Goal: Task Accomplishment & Management: Complete application form

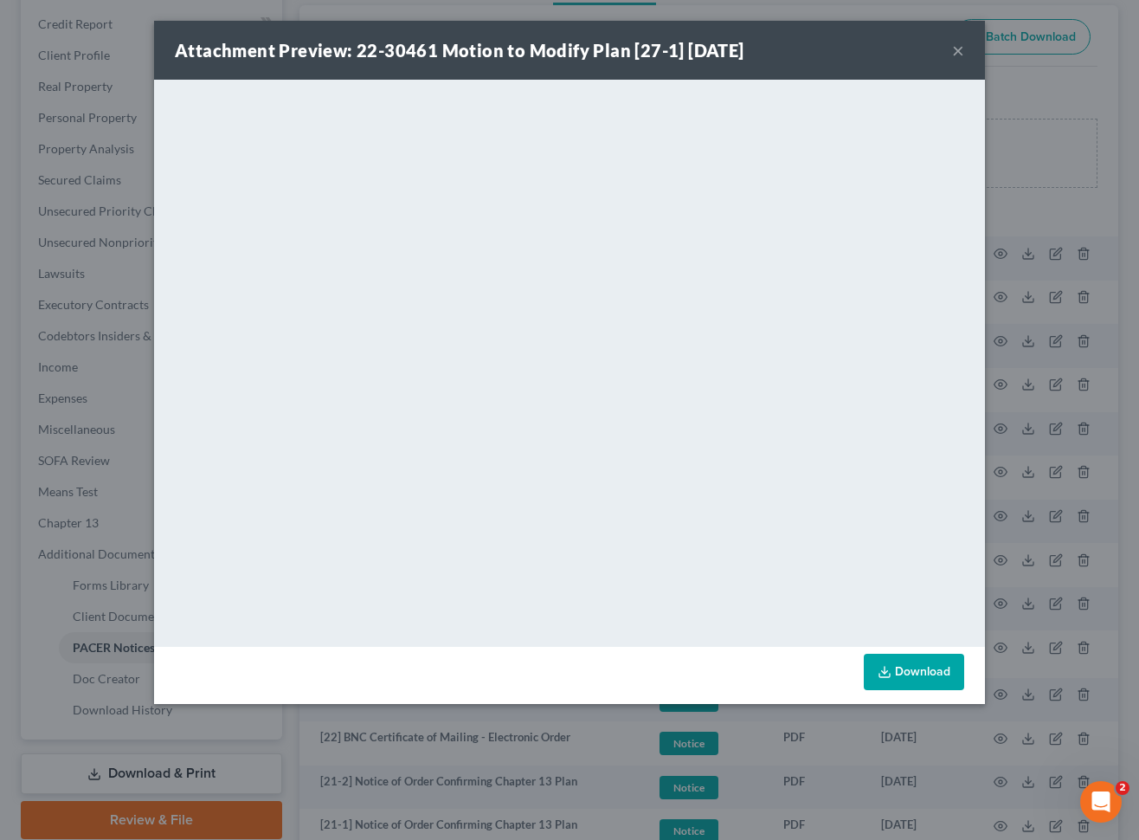
click at [953, 48] on button "×" at bounding box center [958, 50] width 12 height 21
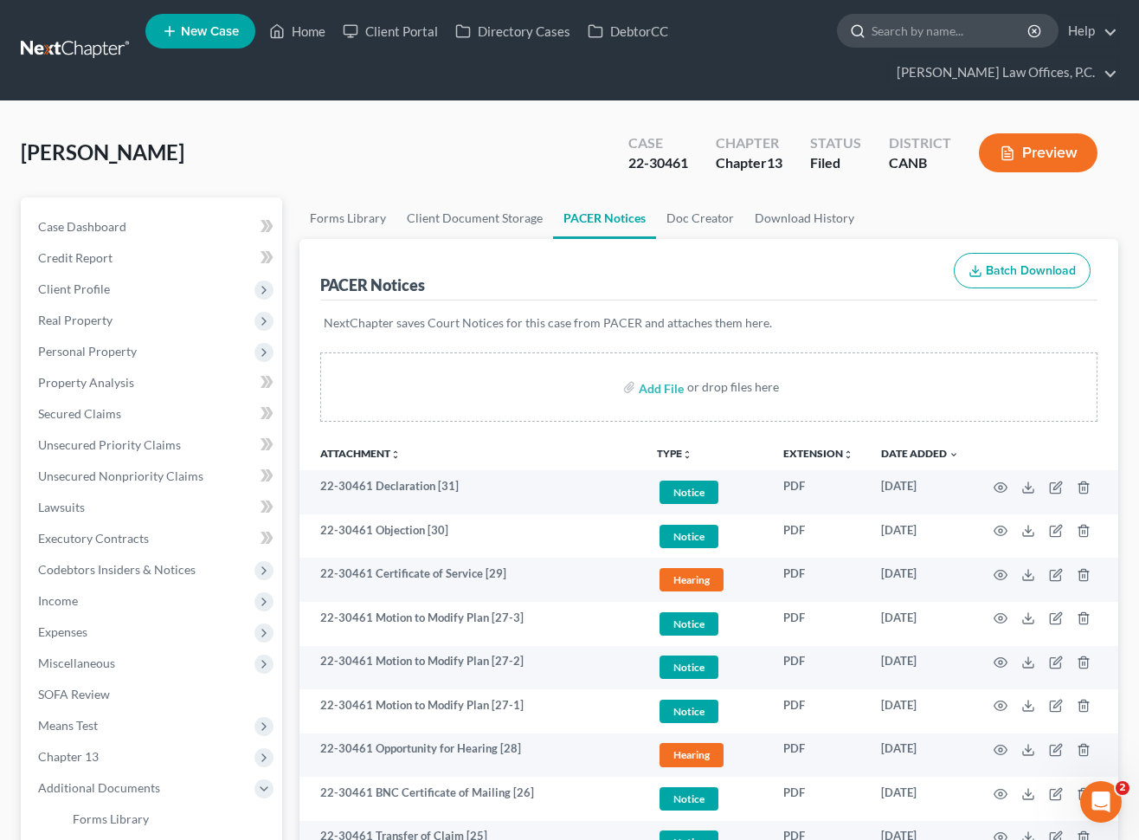
click at [895, 24] on input "search" at bounding box center [951, 31] width 158 height 32
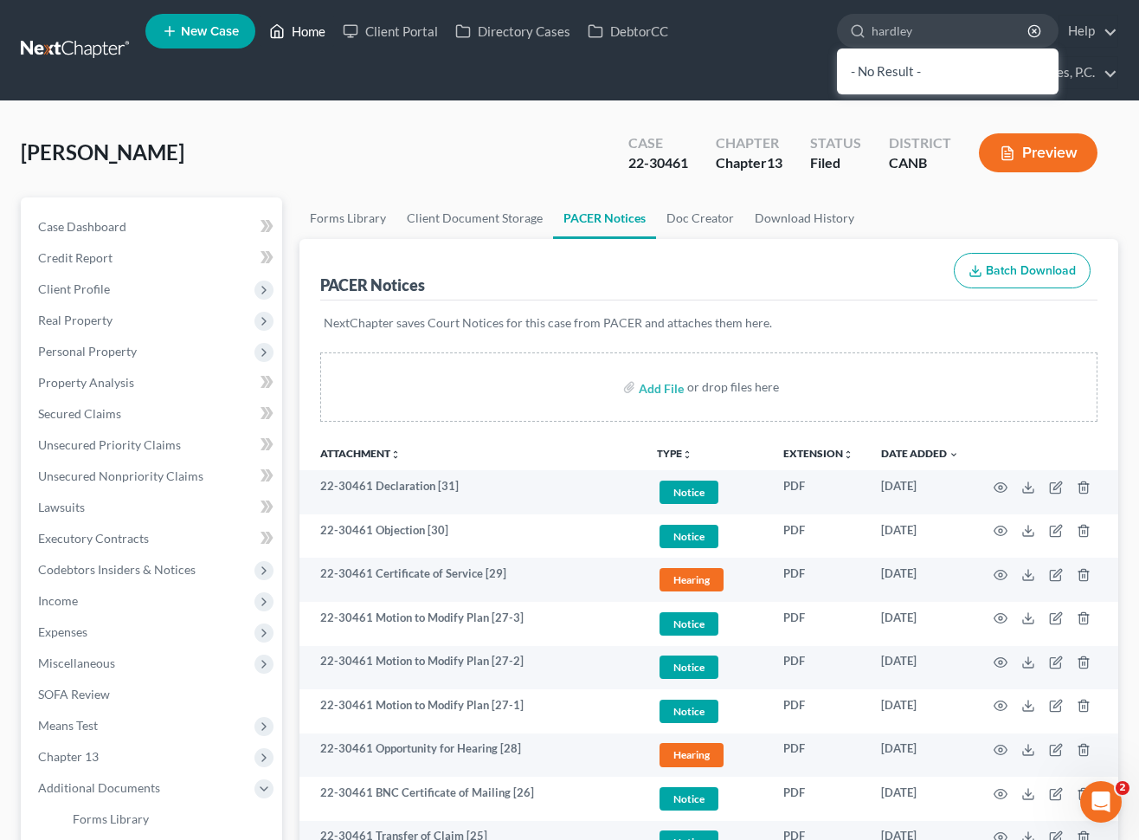
type input "hardley"
click at [307, 28] on link "Home" at bounding box center [298, 31] width 74 height 31
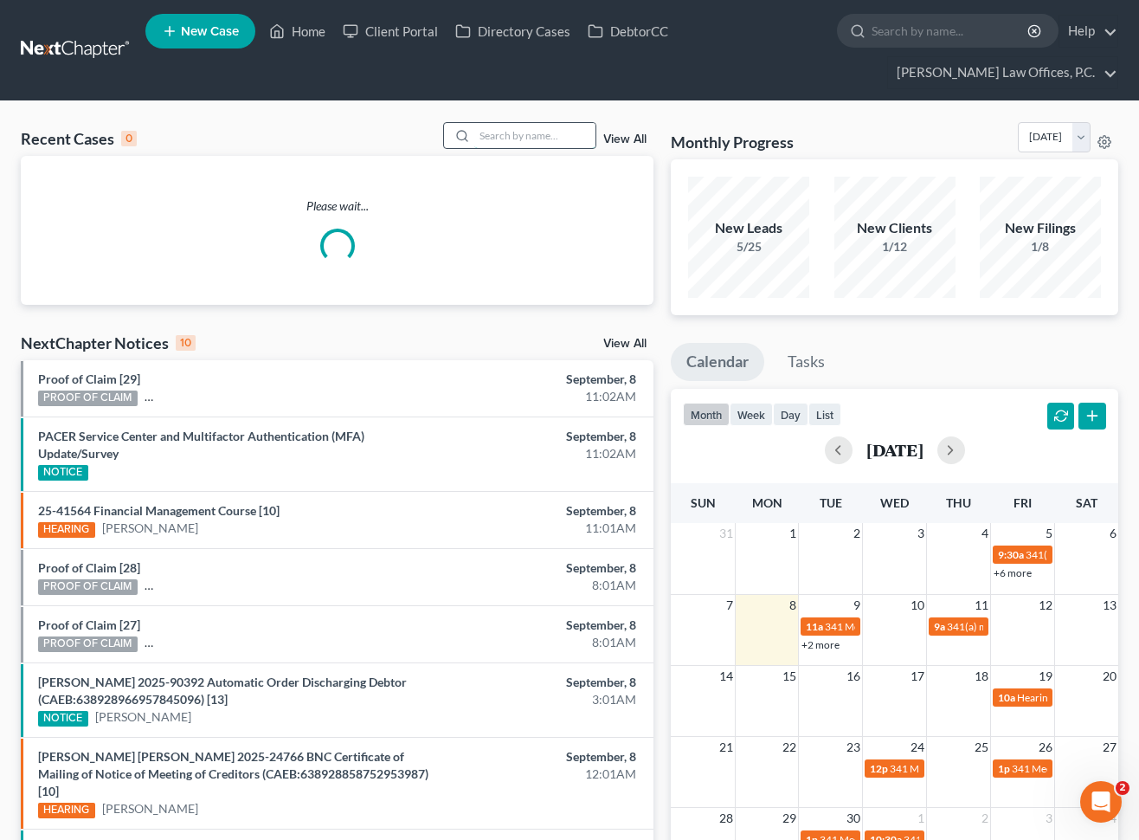
click at [552, 131] on input "search" at bounding box center [534, 135] width 121 height 25
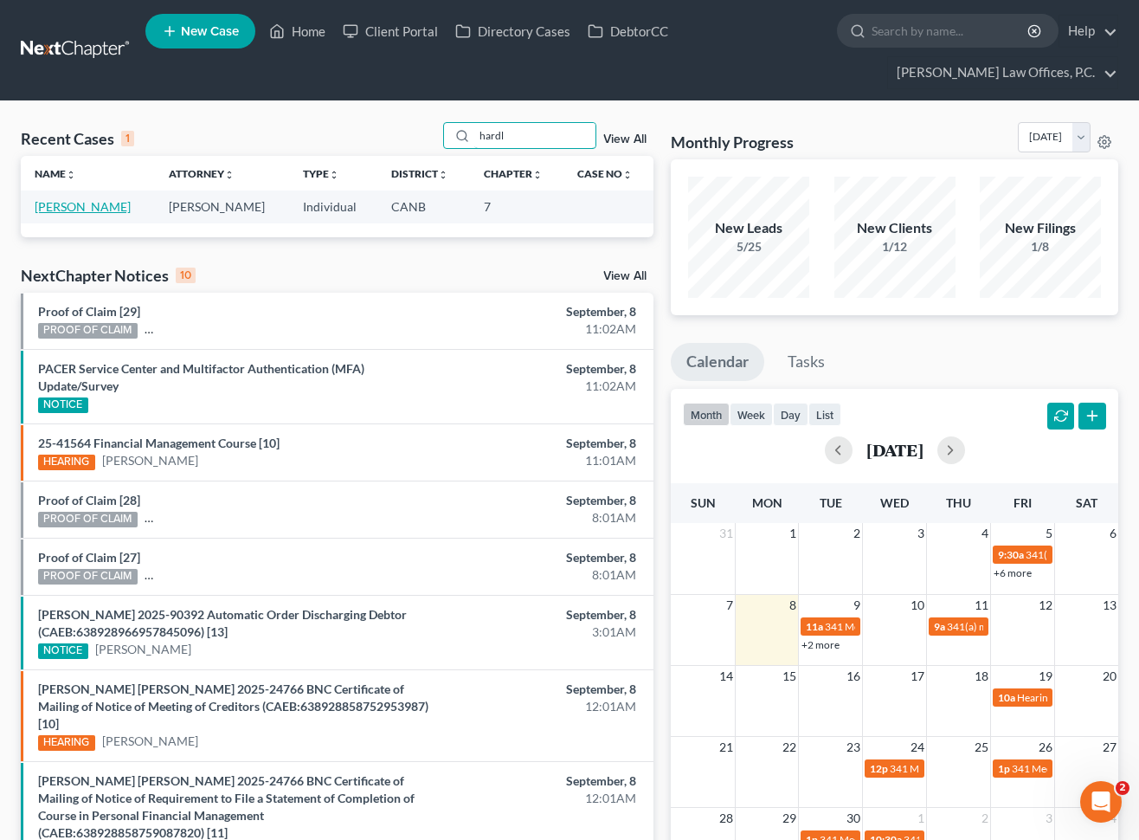
type input "hardl"
click at [88, 210] on link "[PERSON_NAME]" at bounding box center [83, 206] width 96 height 15
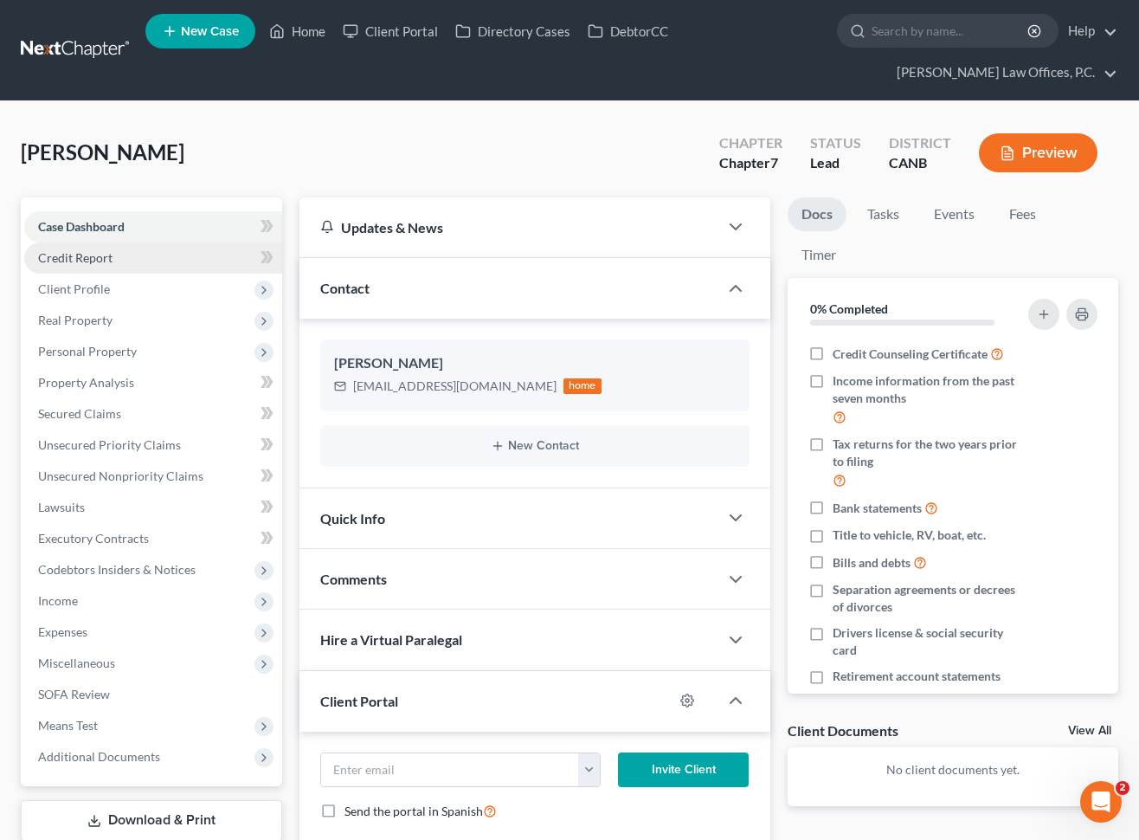
click at [125, 268] on link "Credit Report" at bounding box center [153, 257] width 258 height 31
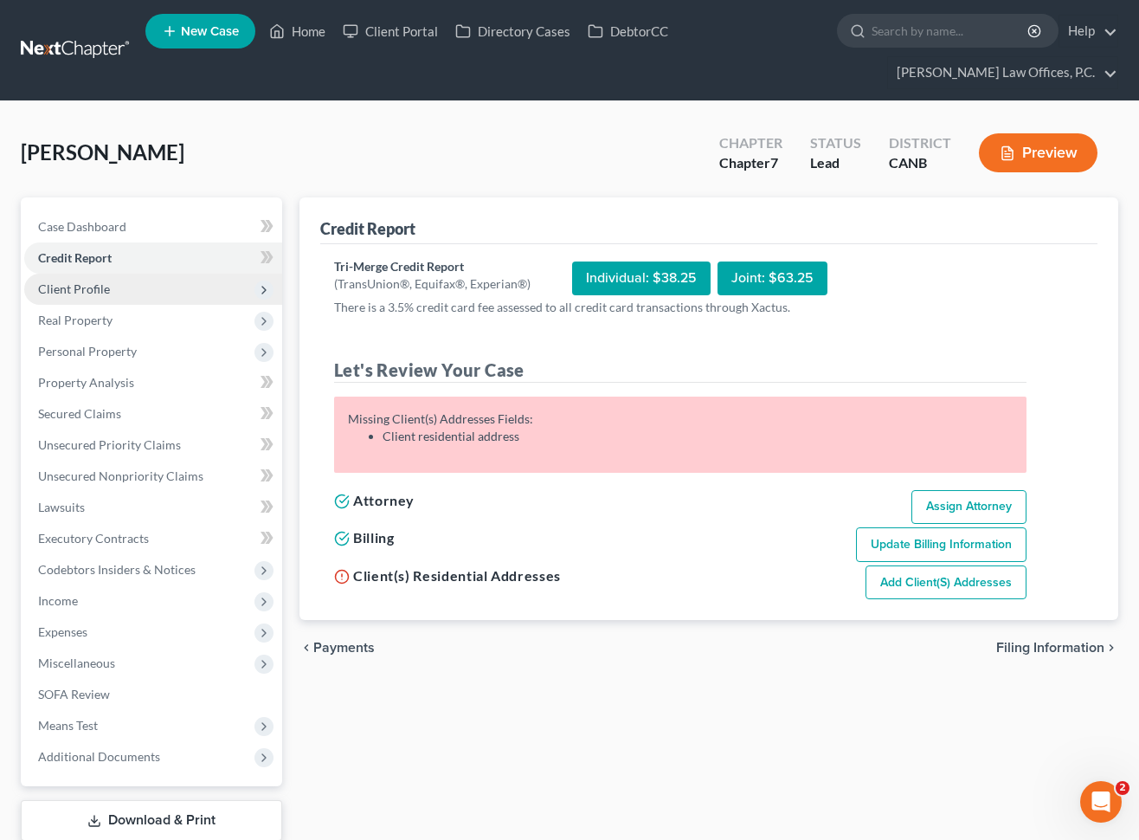
click at [120, 285] on span "Client Profile" at bounding box center [153, 289] width 258 height 31
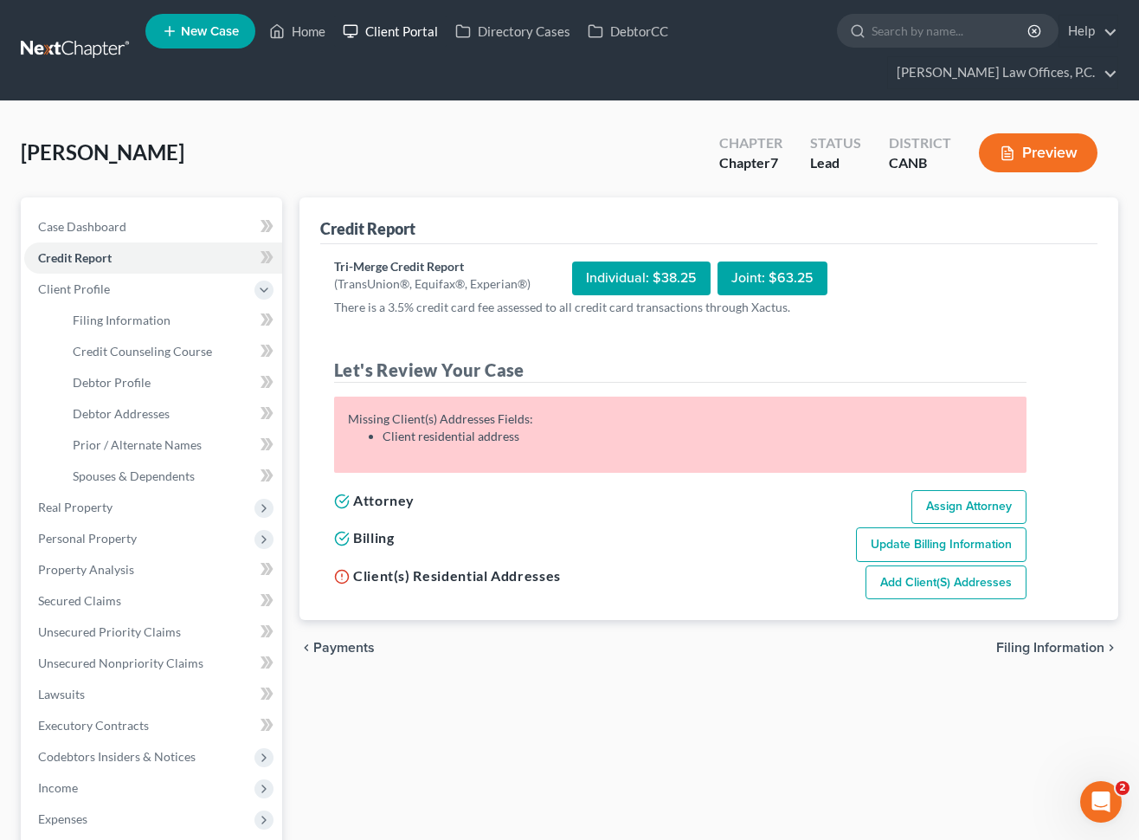
click at [383, 26] on link "Client Portal" at bounding box center [390, 31] width 113 height 31
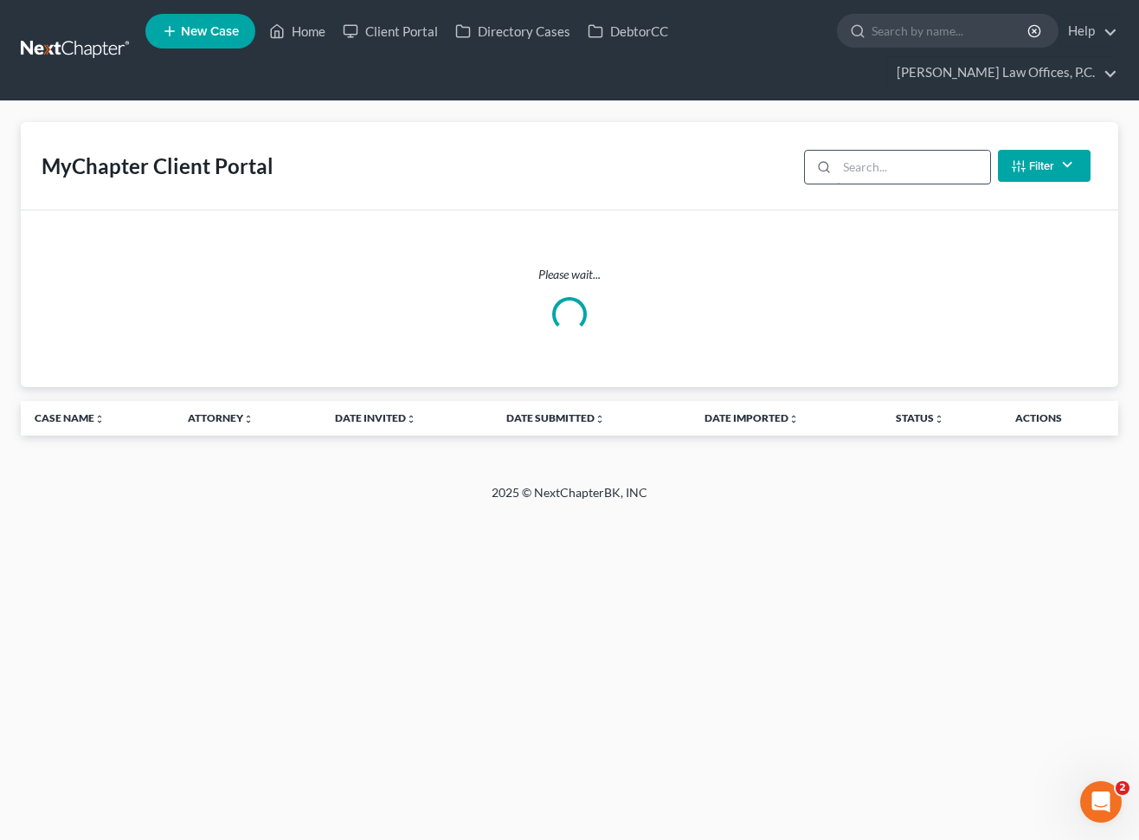
click at [874, 162] on input "search" at bounding box center [913, 167] width 153 height 33
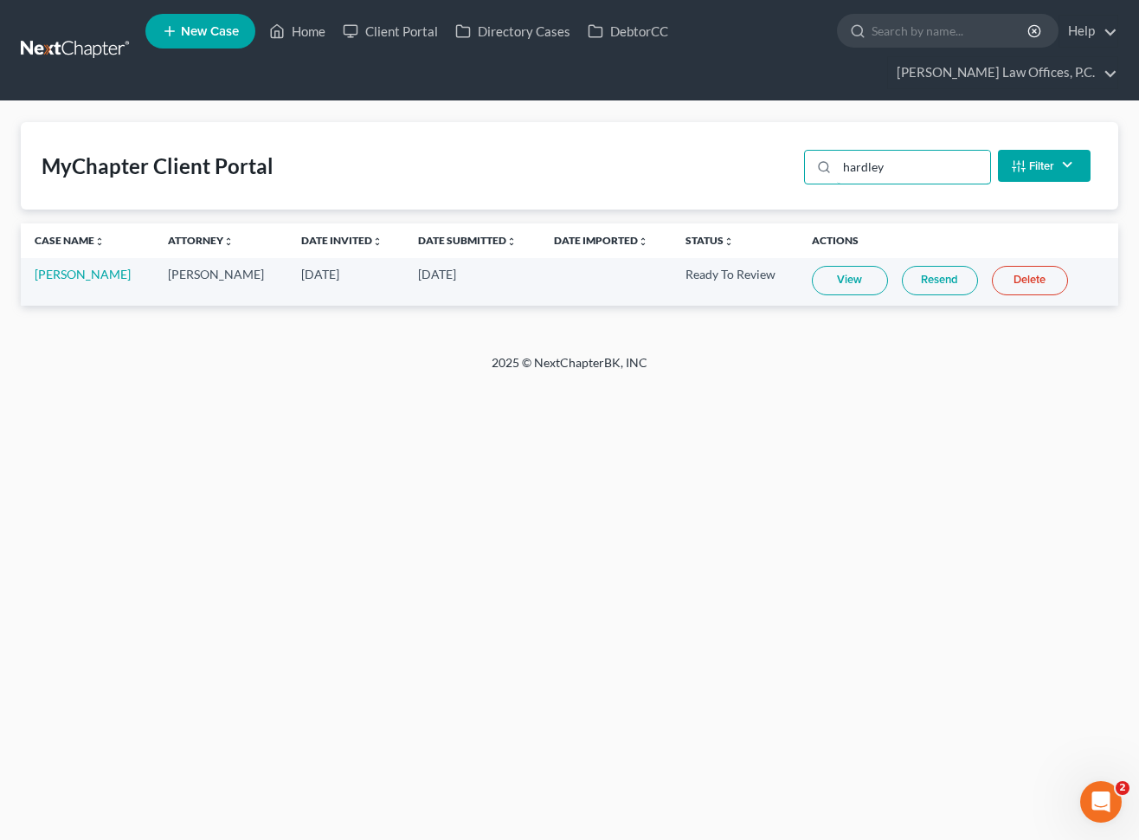
type input "hardley"
click at [817, 284] on link "View" at bounding box center [850, 280] width 76 height 29
click at [301, 35] on link "Home" at bounding box center [298, 31] width 74 height 31
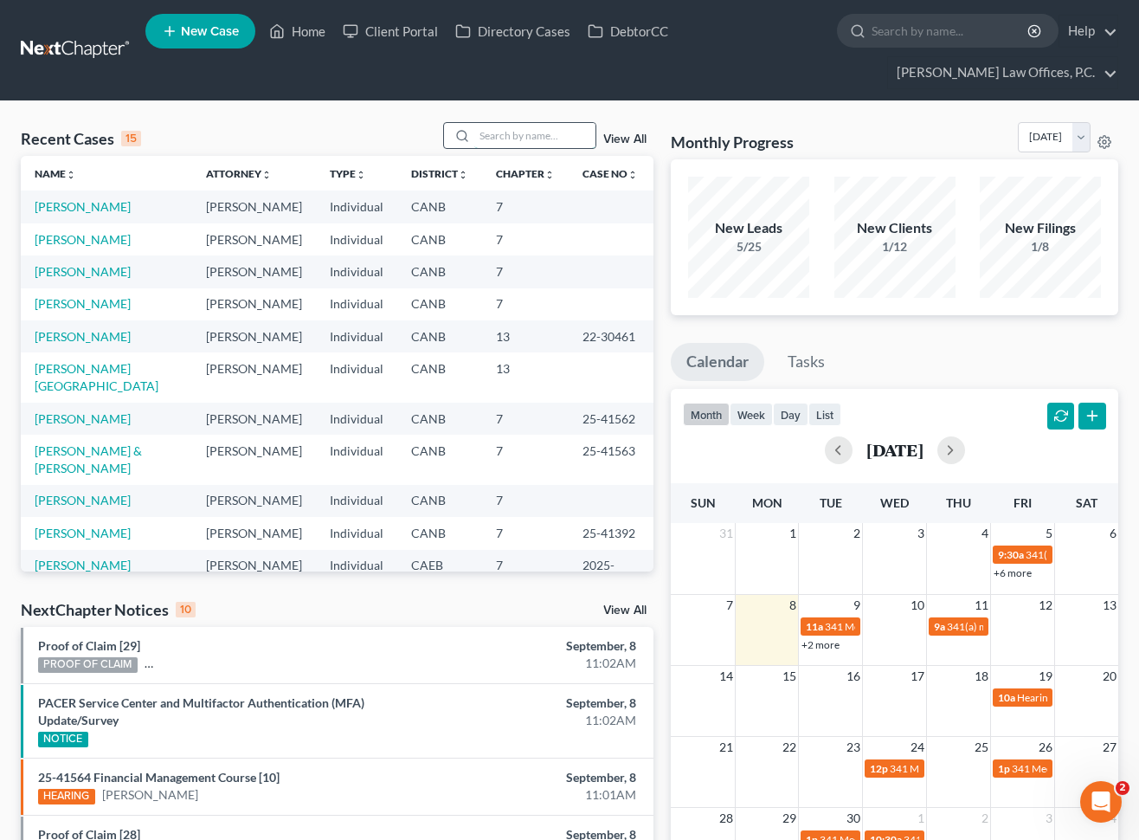
click at [510, 128] on input "search" at bounding box center [534, 135] width 121 height 25
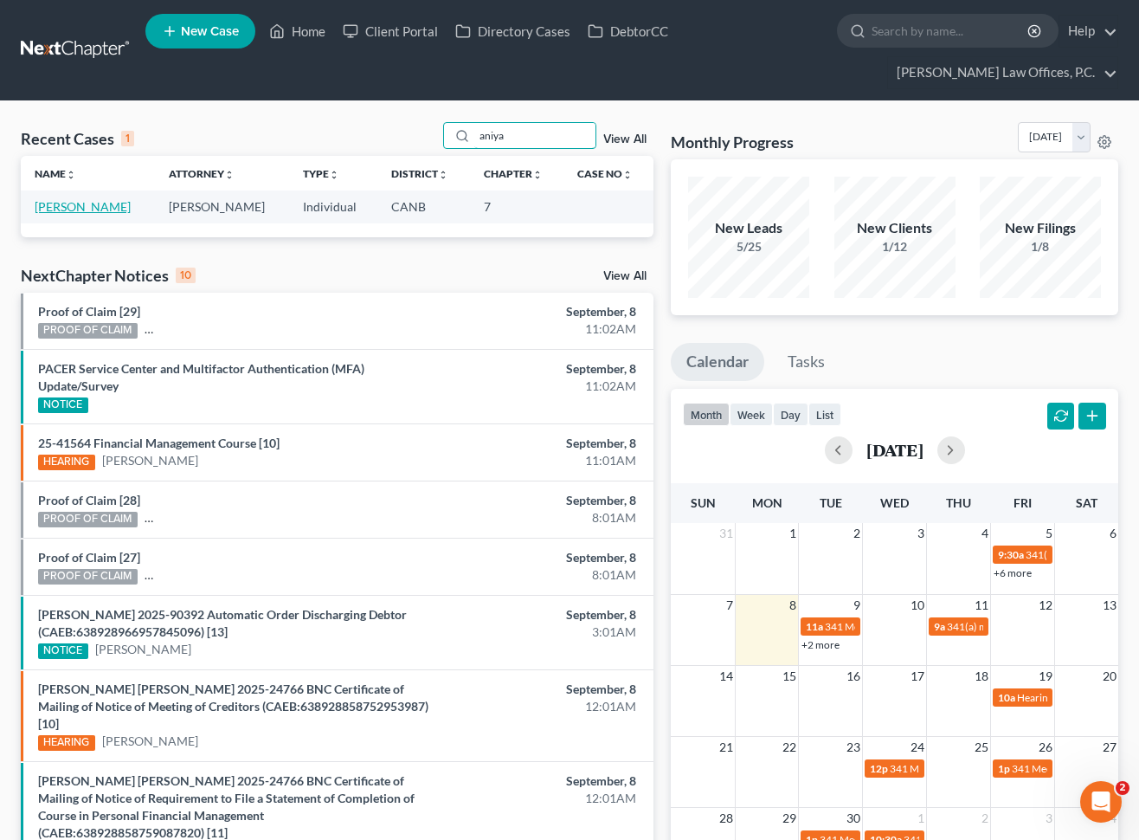
type input "aniya"
click at [99, 207] on link "[PERSON_NAME]" at bounding box center [83, 206] width 96 height 15
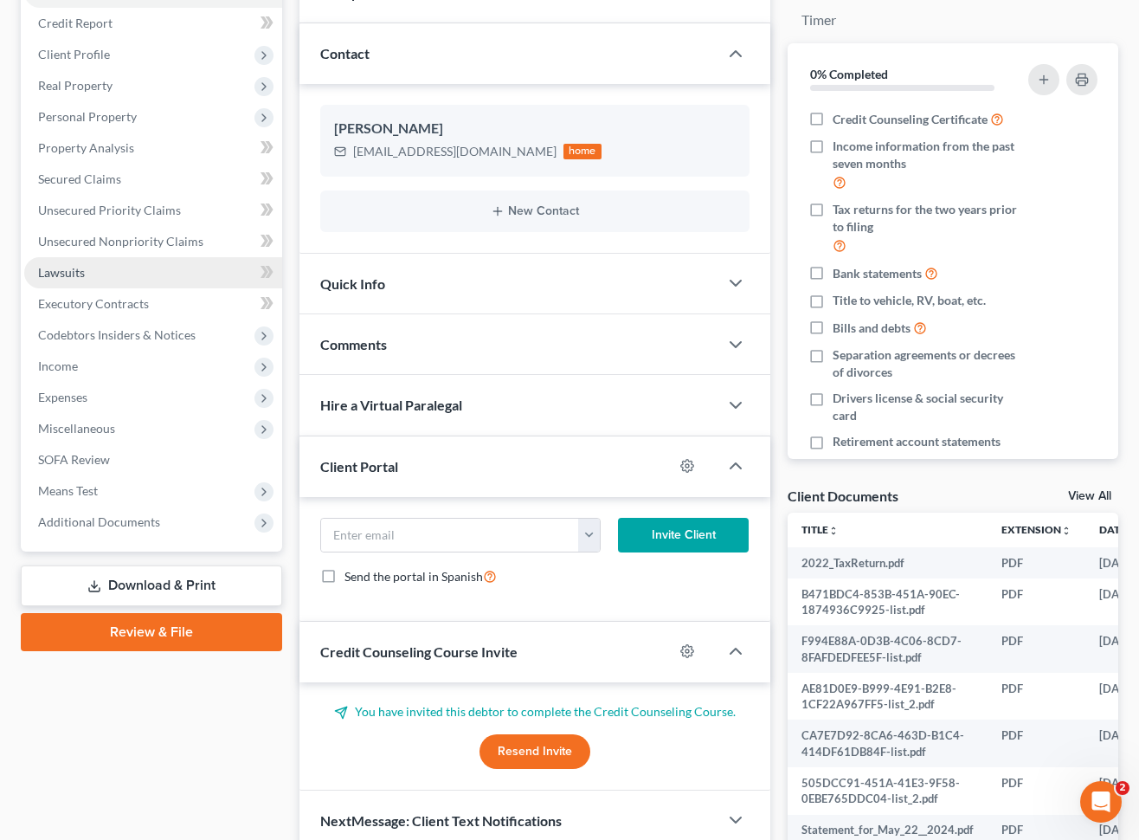
scroll to position [346, 0]
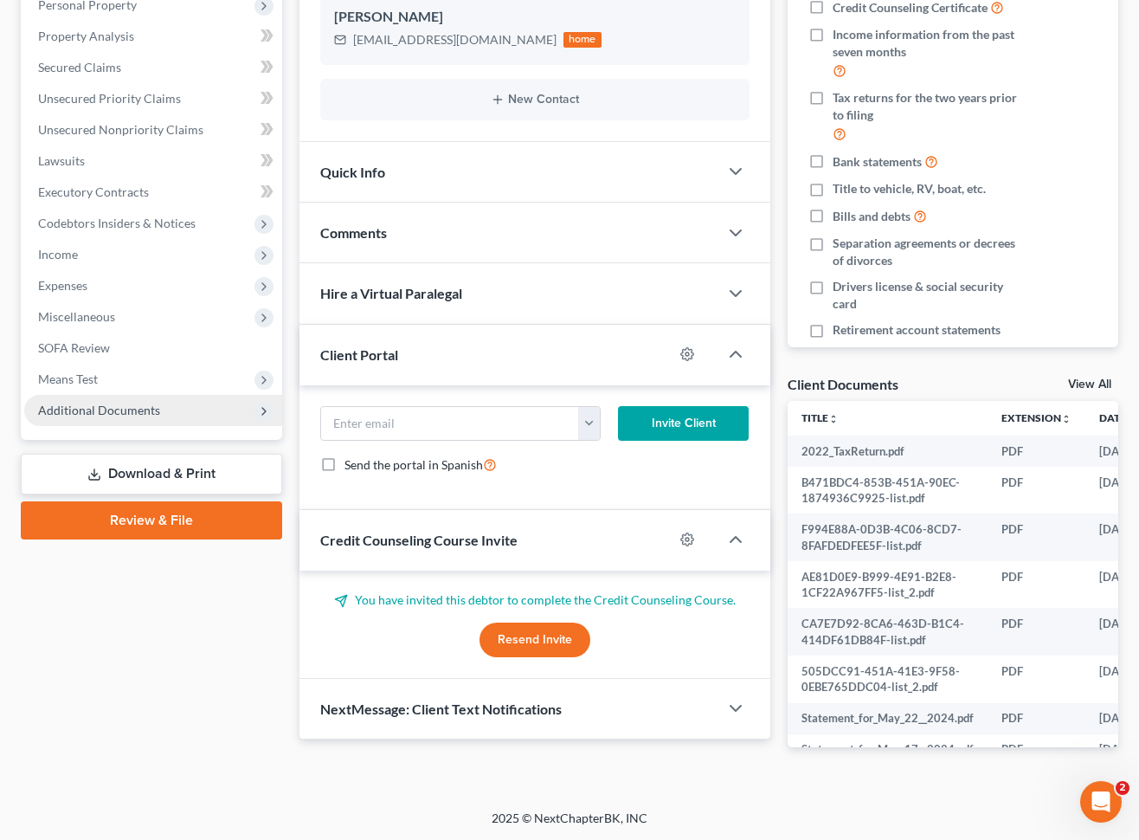
click at [198, 416] on span "Additional Documents" at bounding box center [153, 410] width 258 height 31
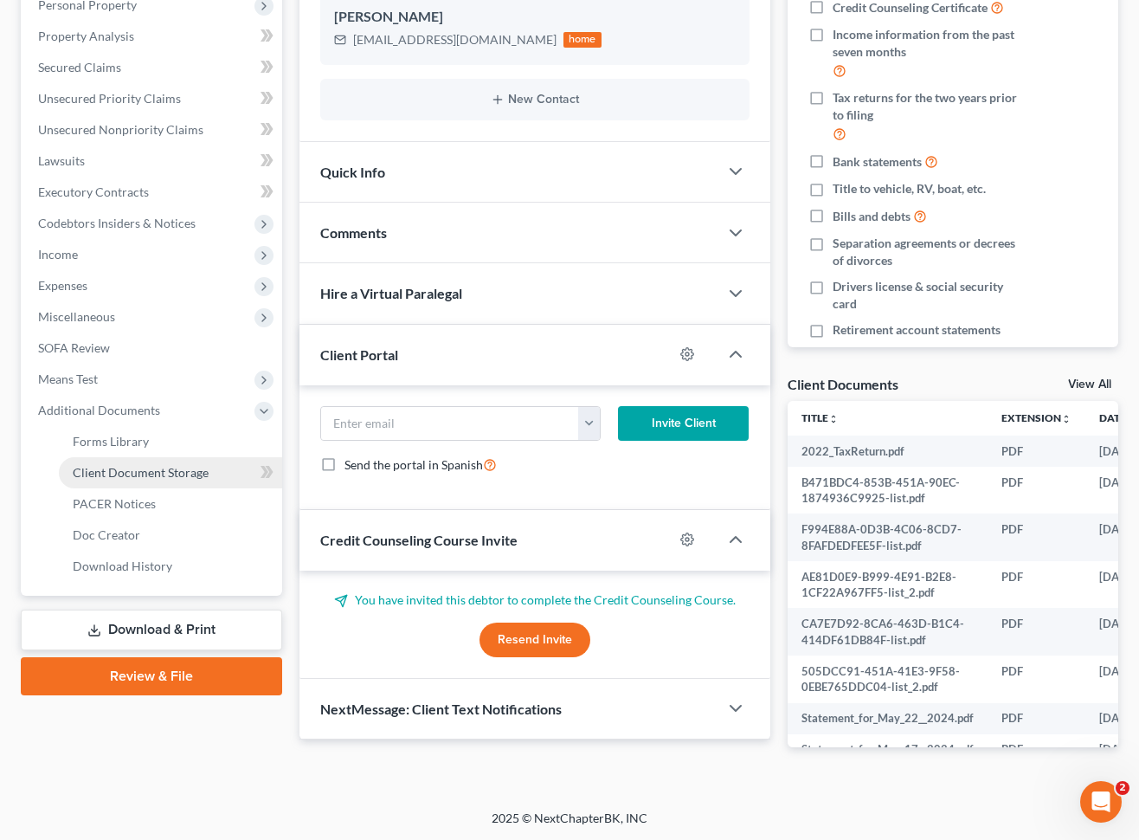
click at [192, 474] on span "Client Document Storage" at bounding box center [141, 472] width 136 height 15
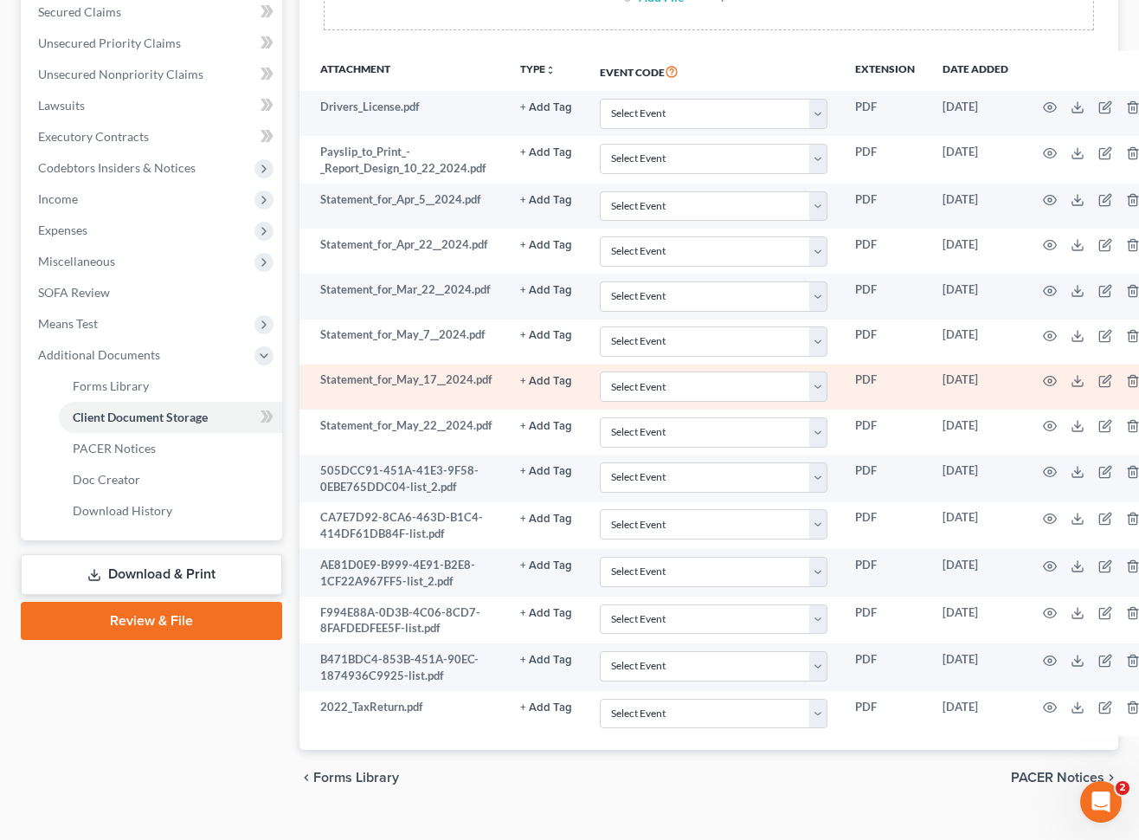
scroll to position [384, 0]
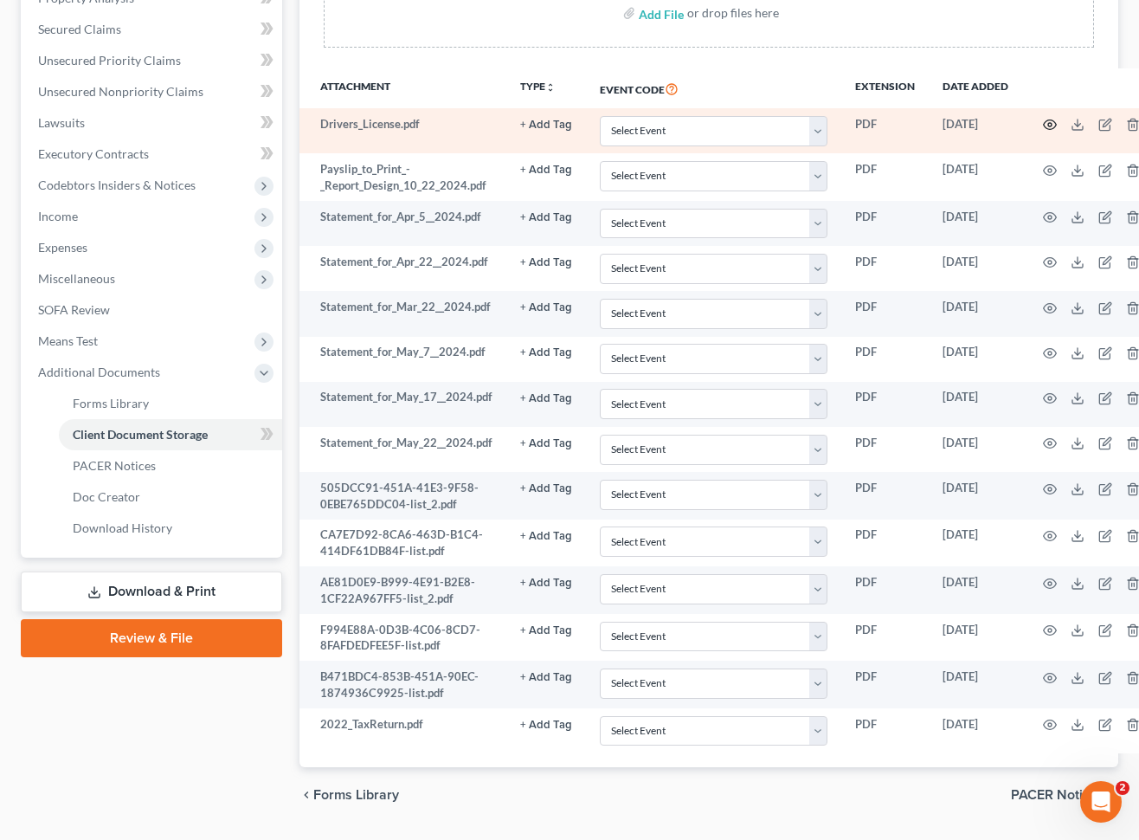
click at [1048, 124] on circle "button" at bounding box center [1049, 124] width 3 height 3
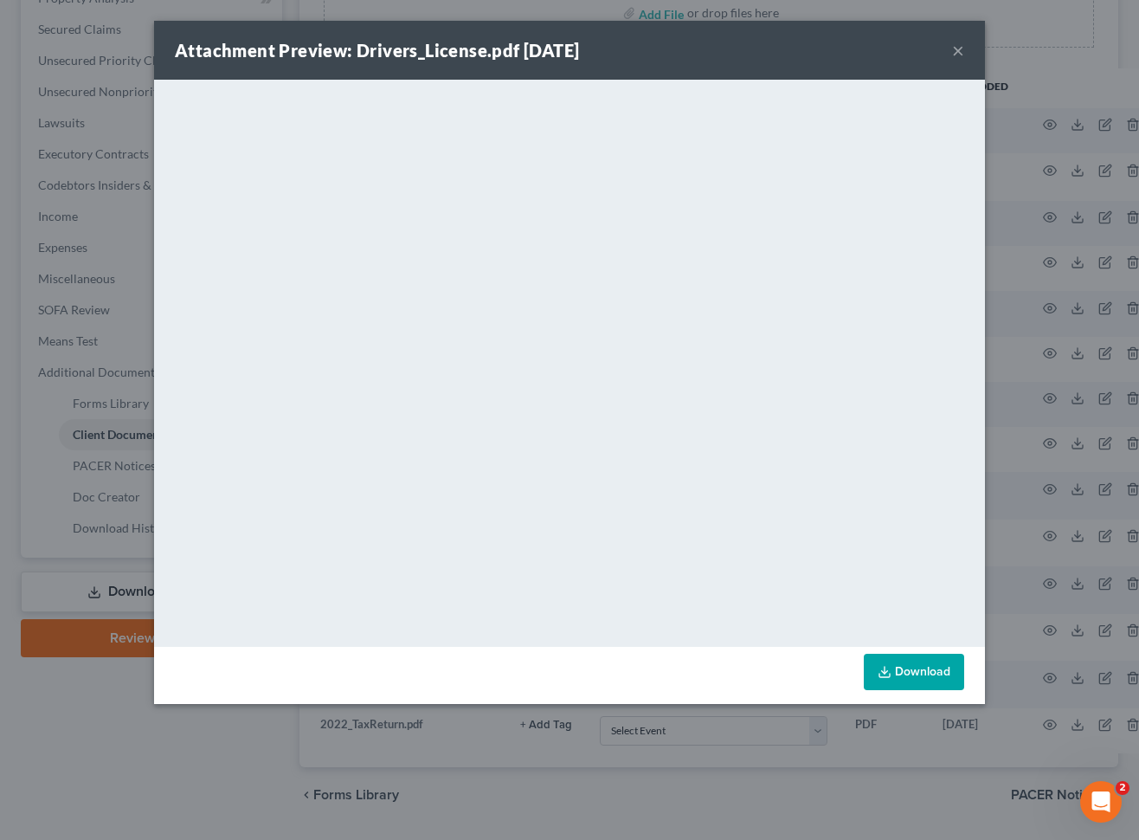
click at [937, 666] on link "Download" at bounding box center [914, 672] width 100 height 36
click at [961, 46] on button "×" at bounding box center [958, 50] width 12 height 21
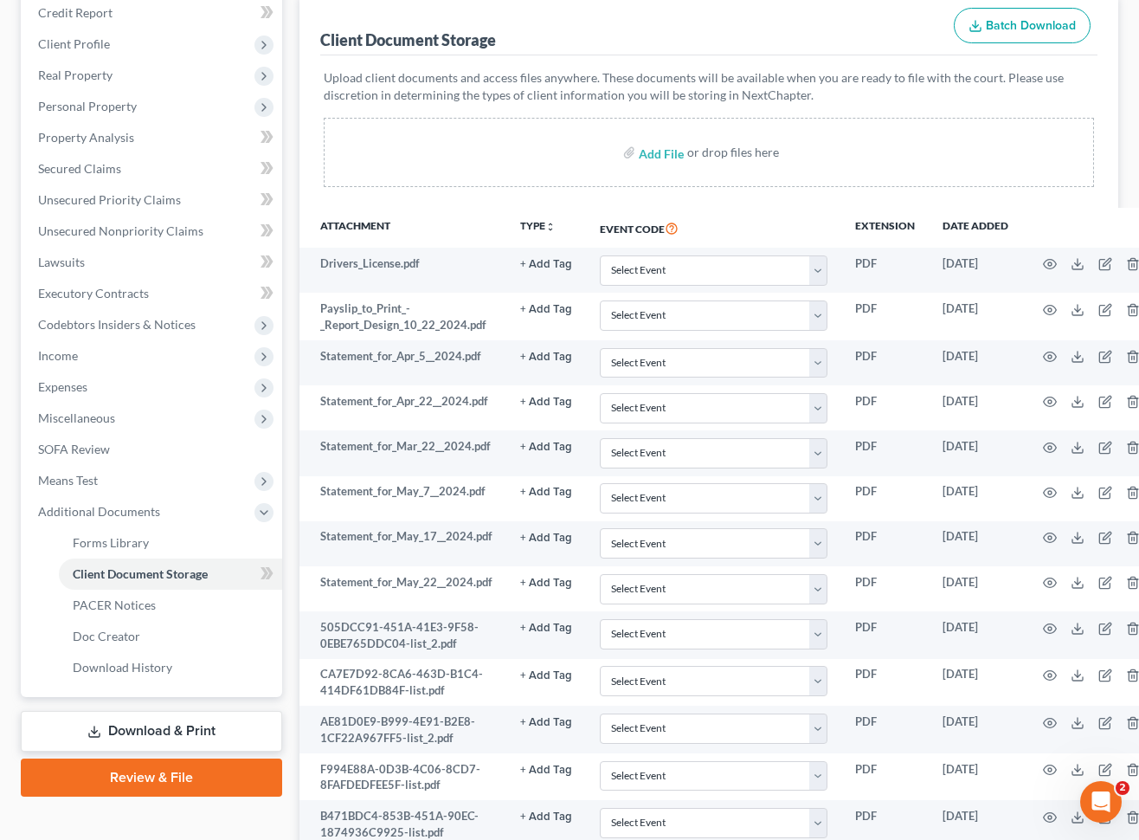
scroll to position [432, 0]
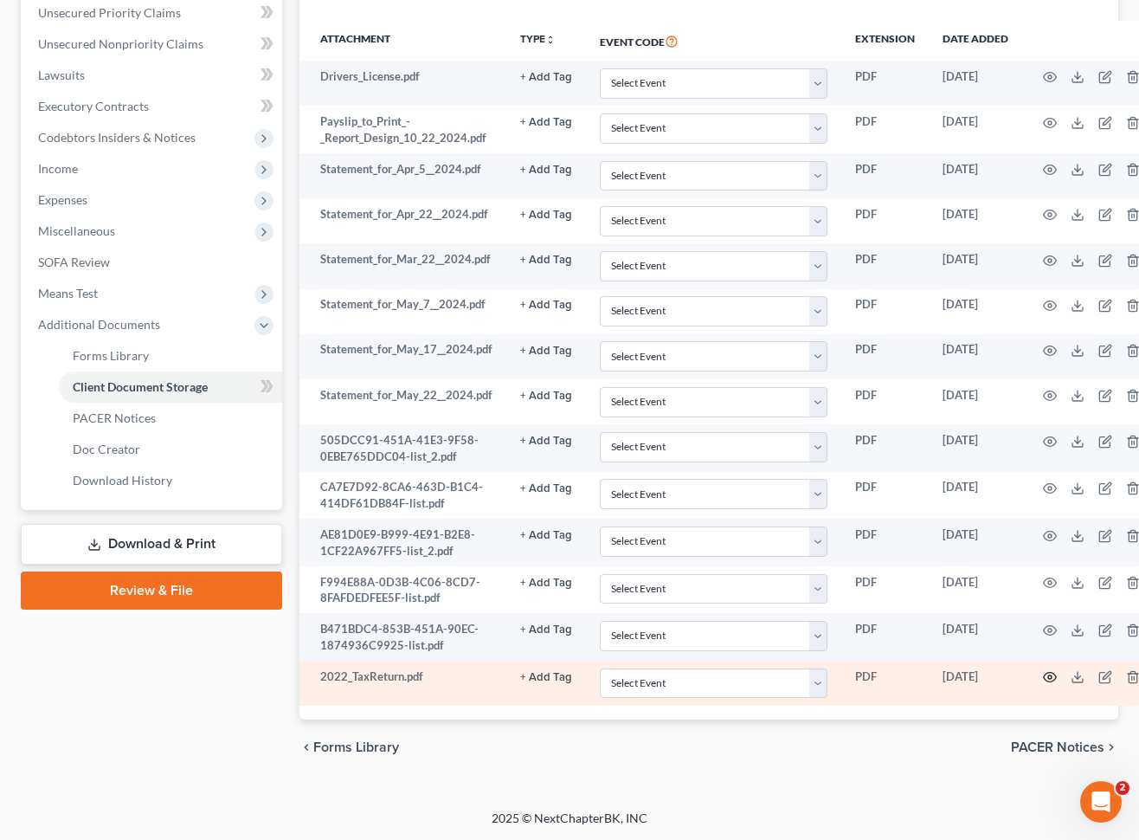
click at [1045, 670] on icon "button" at bounding box center [1050, 677] width 14 height 14
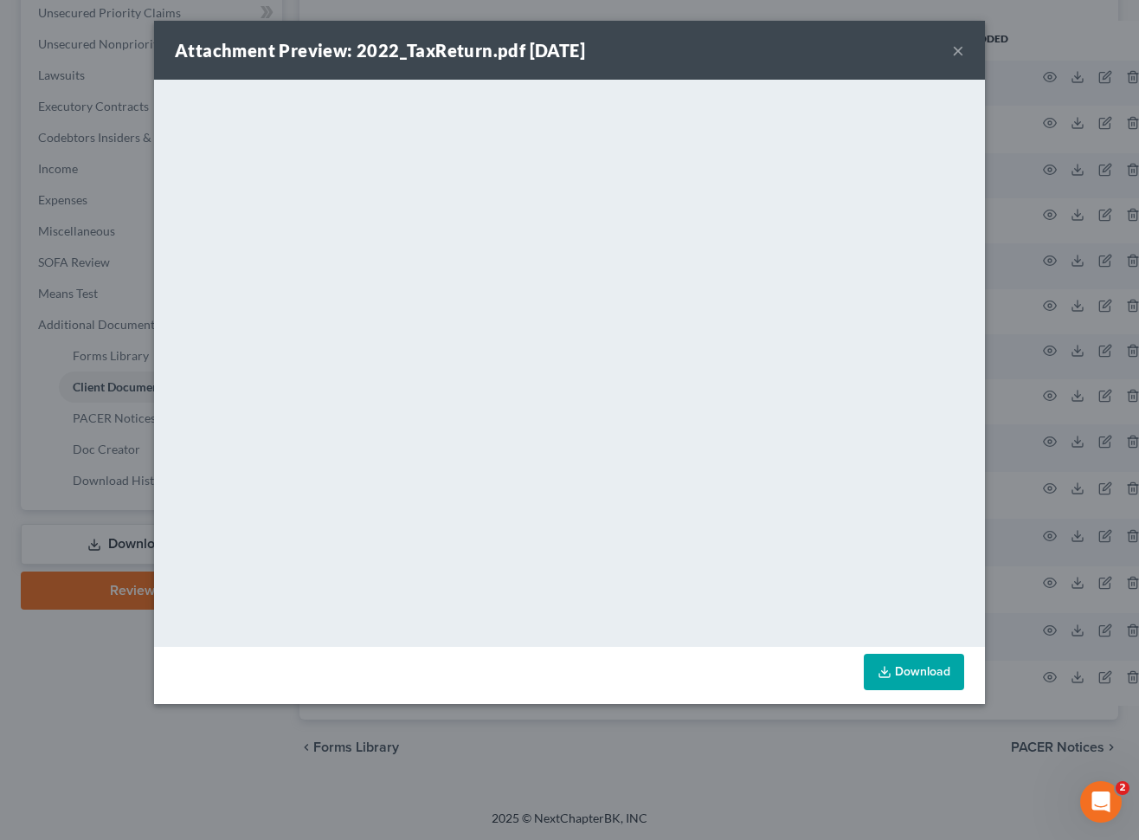
click at [960, 48] on button "×" at bounding box center [958, 50] width 12 height 21
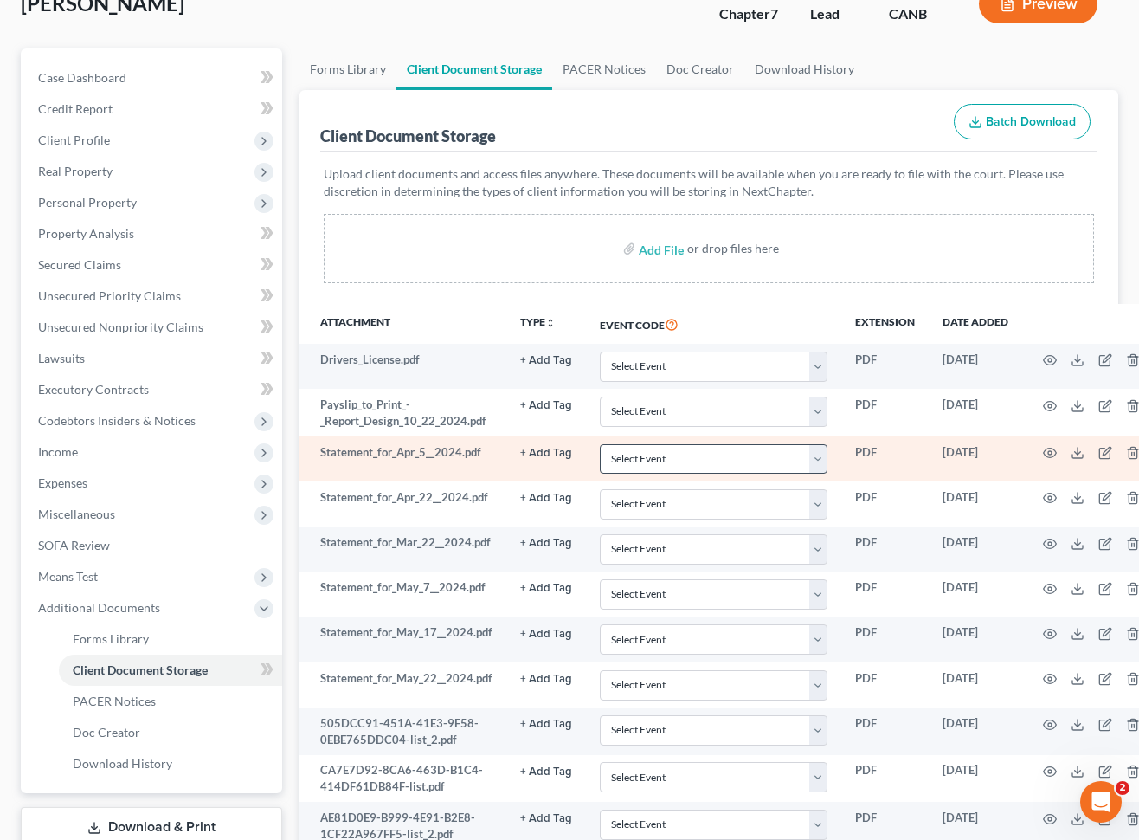
scroll to position [0, 0]
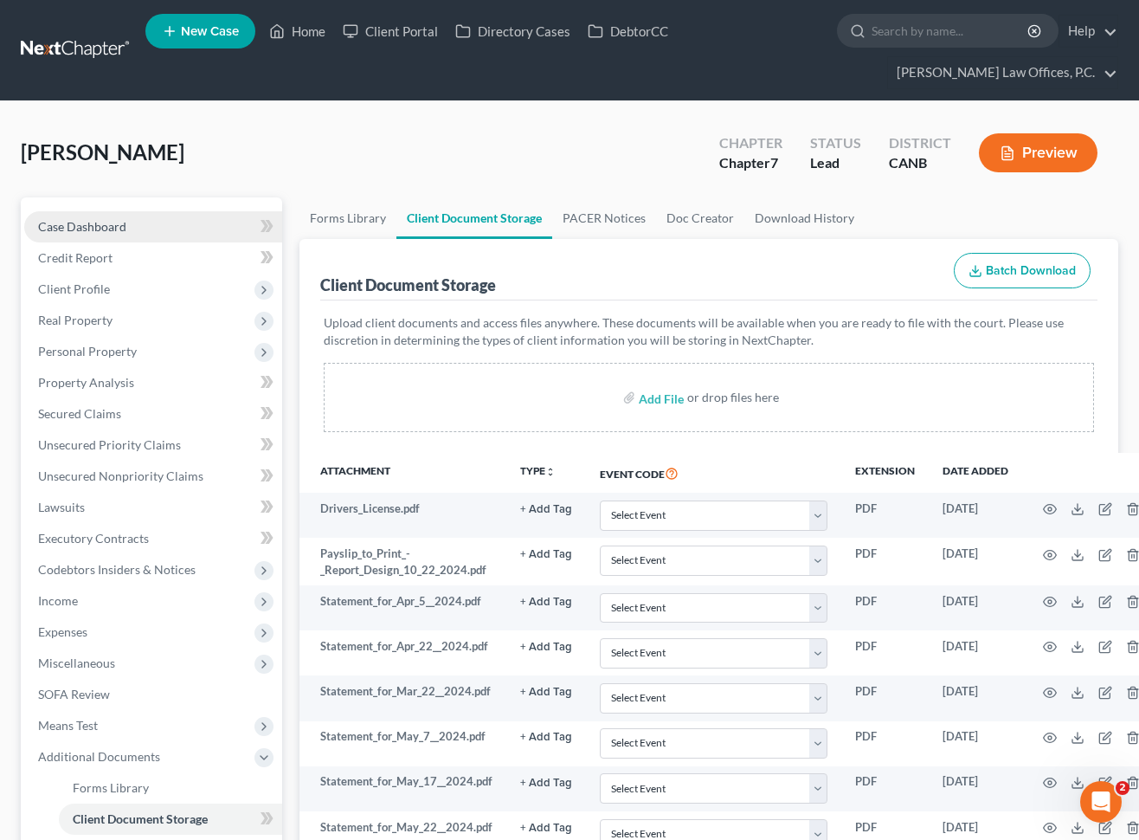
click at [133, 221] on link "Case Dashboard" at bounding box center [153, 226] width 258 height 31
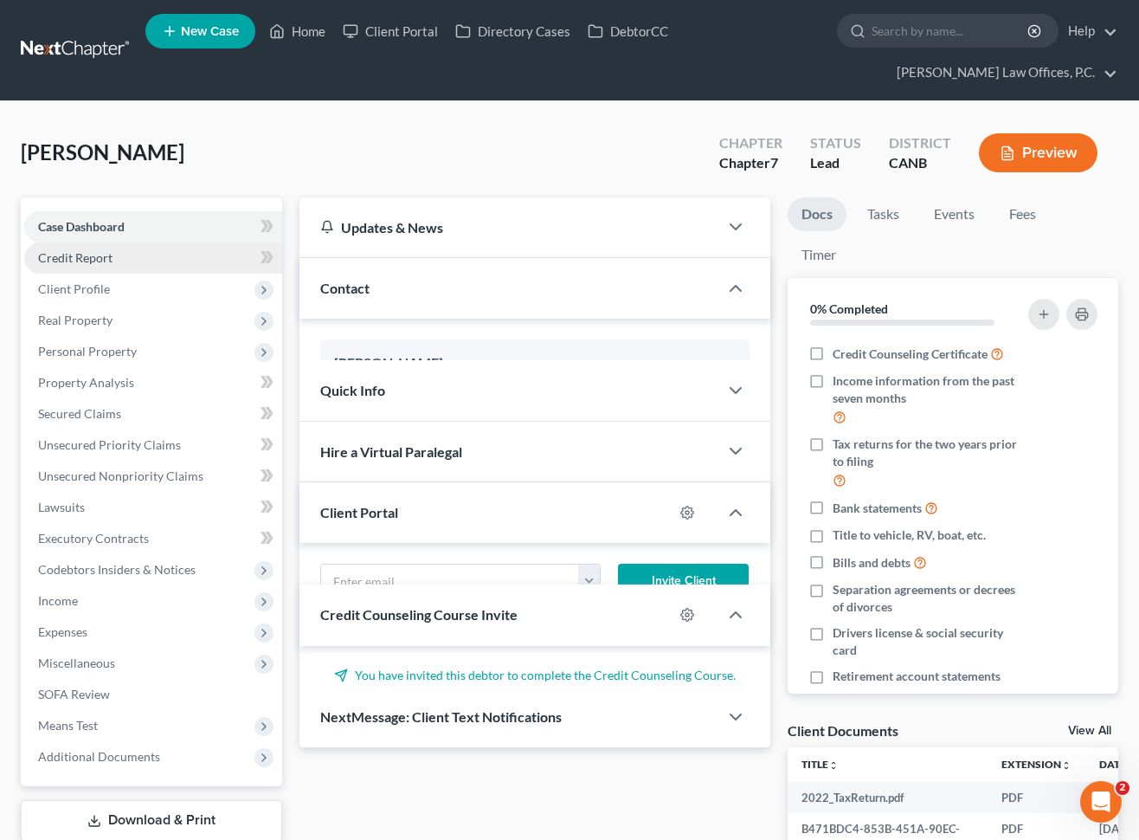
click at [124, 251] on link "Credit Report" at bounding box center [153, 257] width 258 height 31
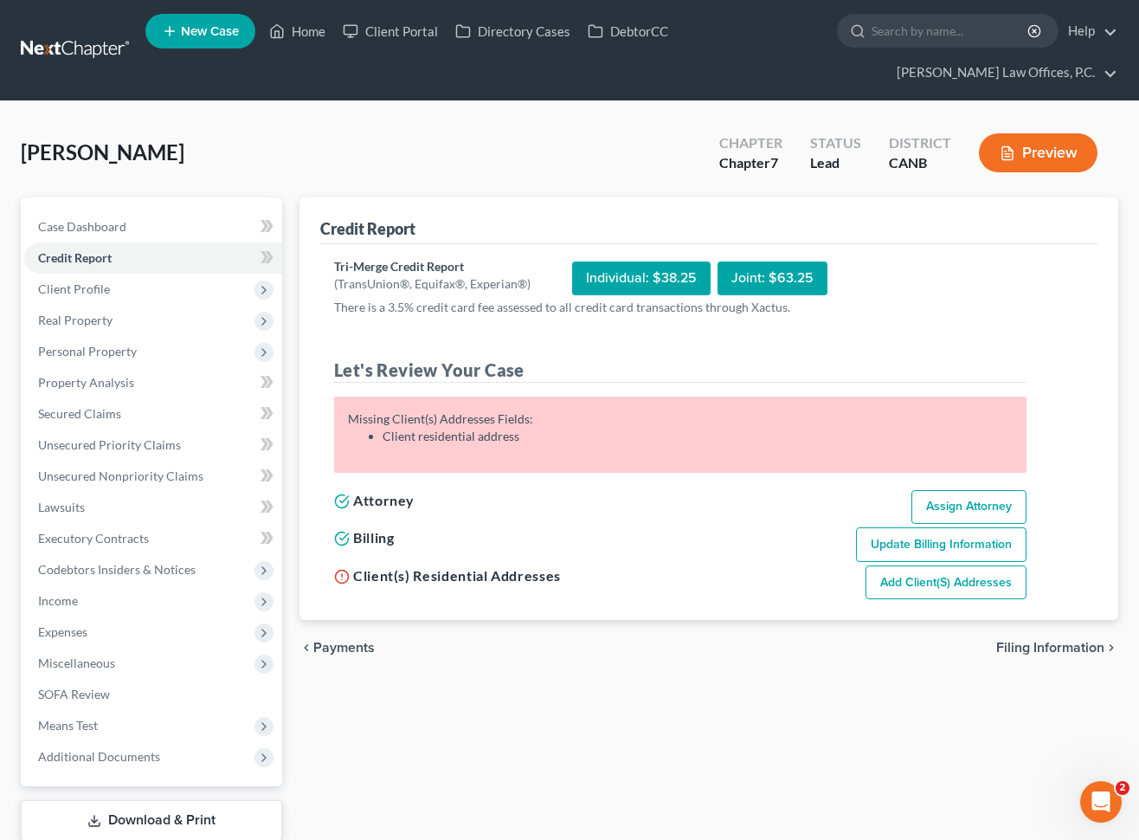
click at [884, 584] on link "Add Client(s) Addresses" at bounding box center [946, 582] width 161 height 35
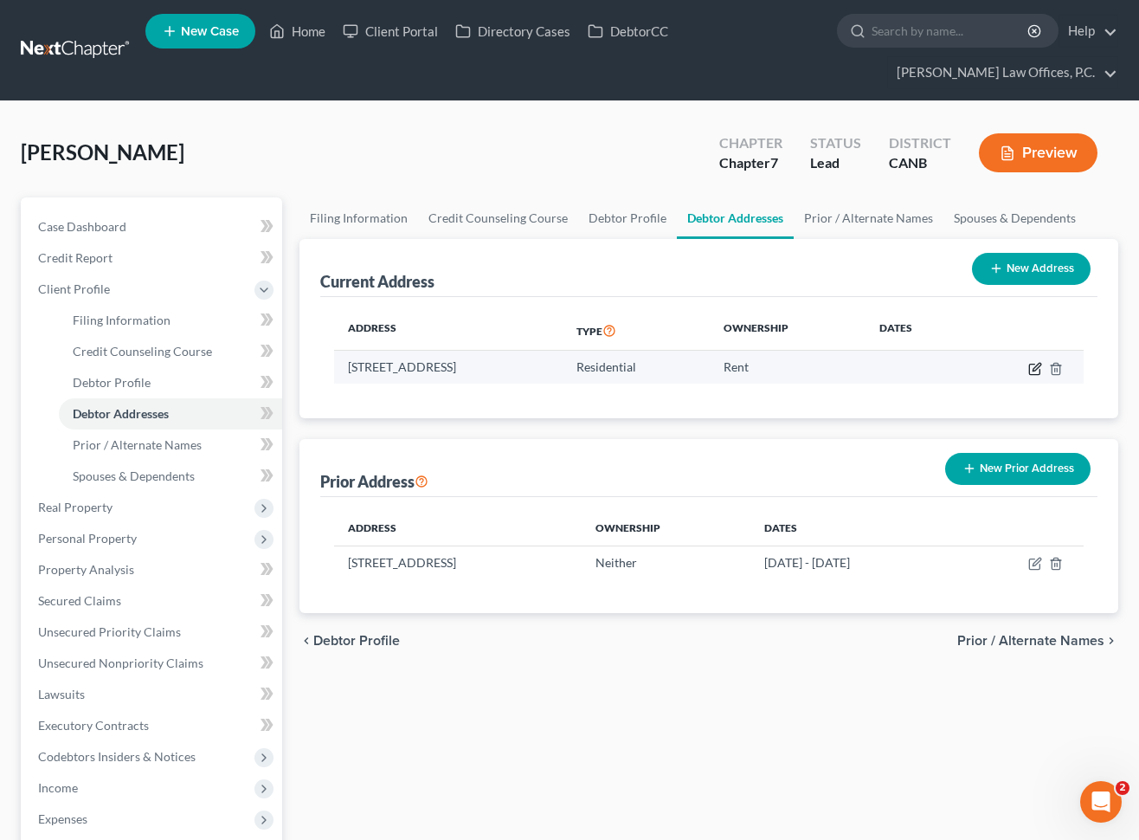
click at [1031, 367] on icon "button" at bounding box center [1036, 369] width 14 height 14
select select "4"
select select "0"
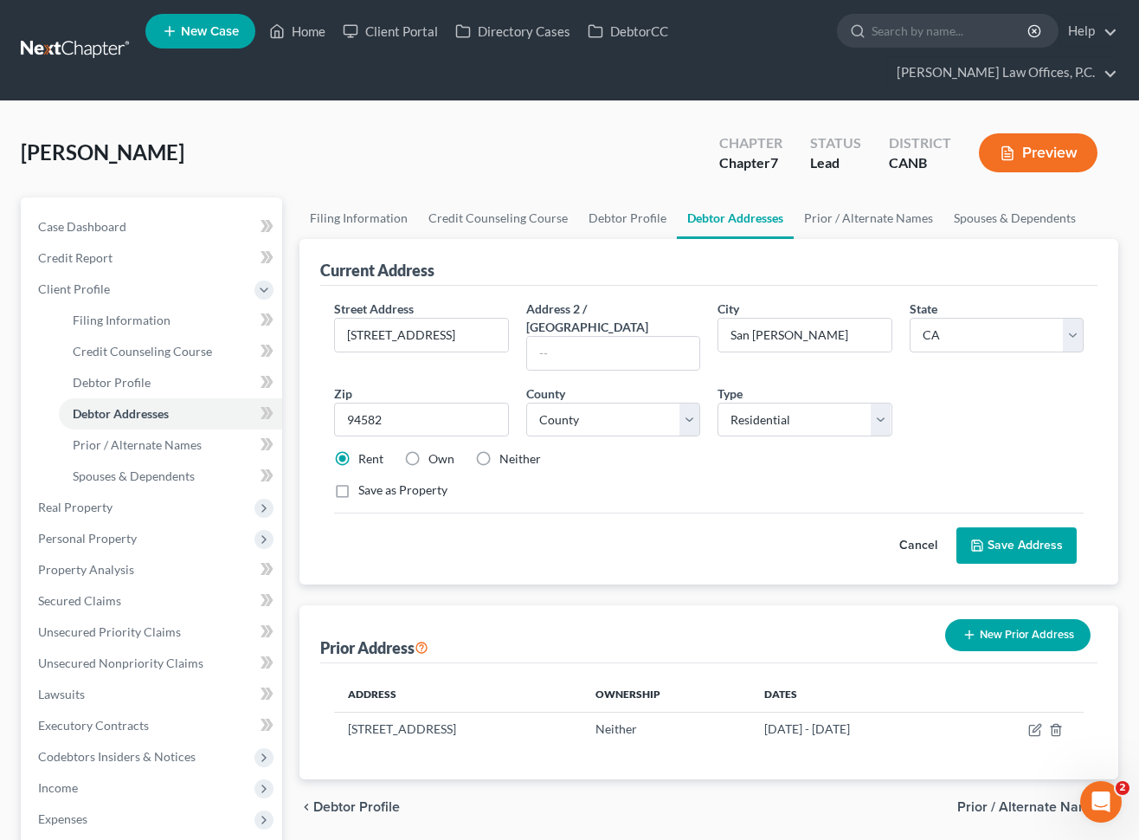
click at [1024, 527] on button "Save Address" at bounding box center [1017, 545] width 120 height 36
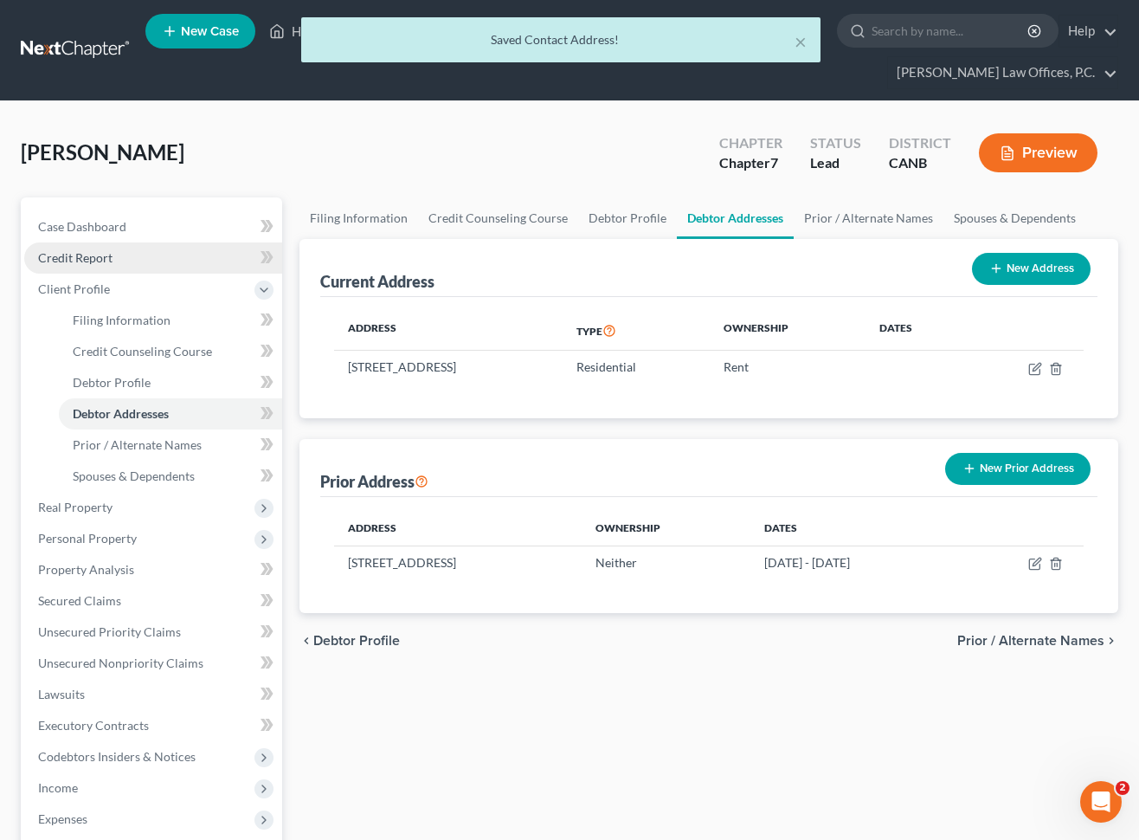
click at [167, 259] on link "Credit Report" at bounding box center [153, 257] width 258 height 31
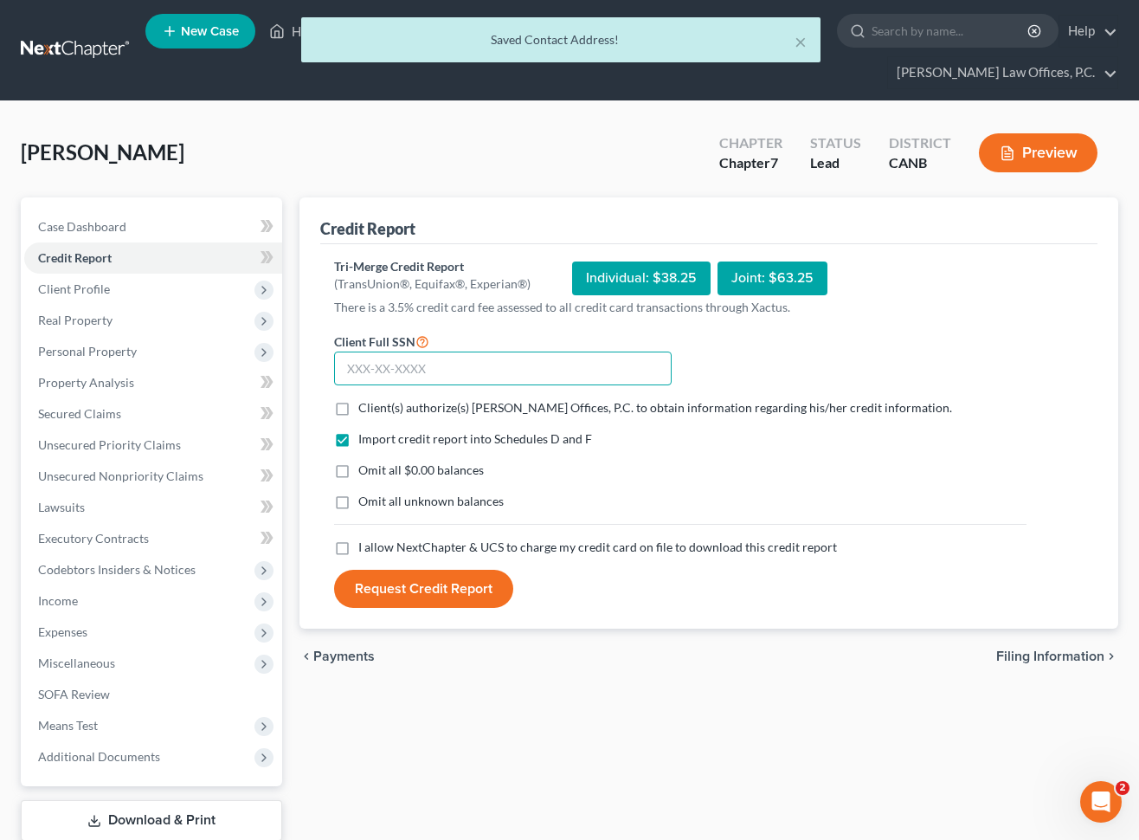
click at [409, 361] on input "text" at bounding box center [503, 369] width 338 height 35
paste input "text"
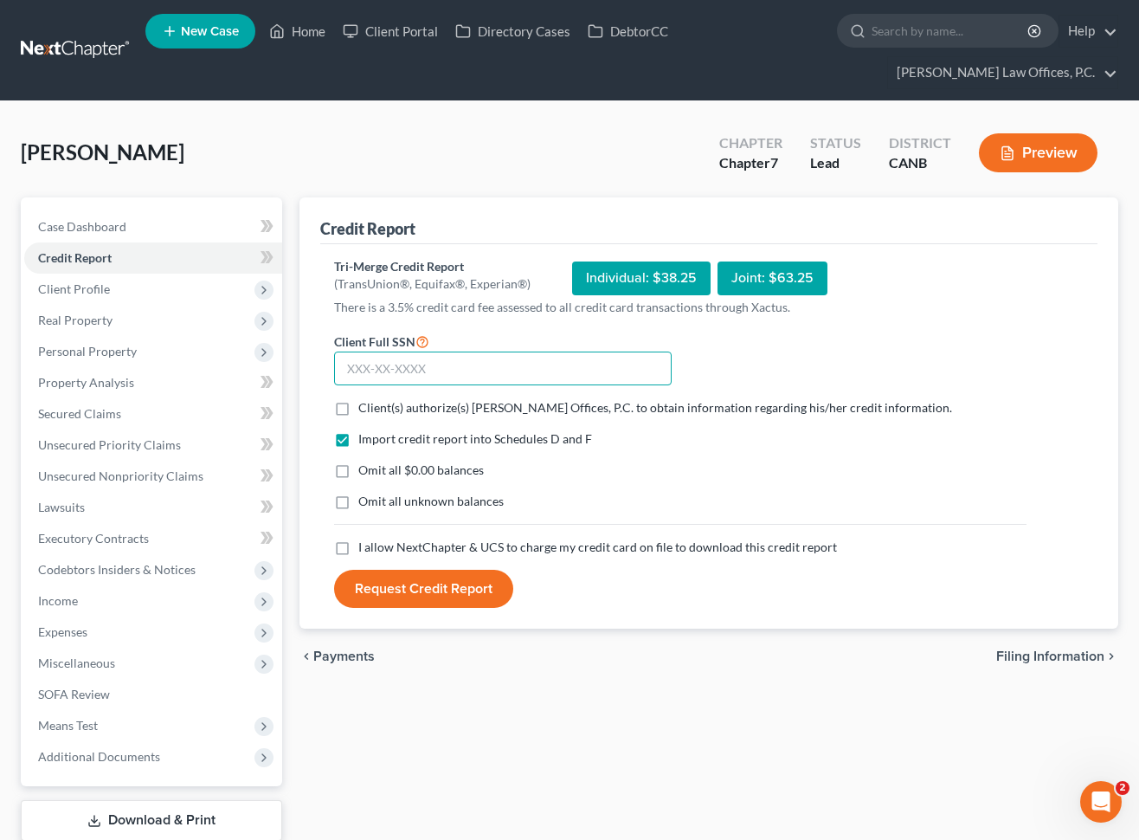
click at [357, 378] on input "text" at bounding box center [503, 369] width 338 height 35
paste input "text"
click at [400, 346] on span "Client Full SSN" at bounding box center [374, 341] width 81 height 15
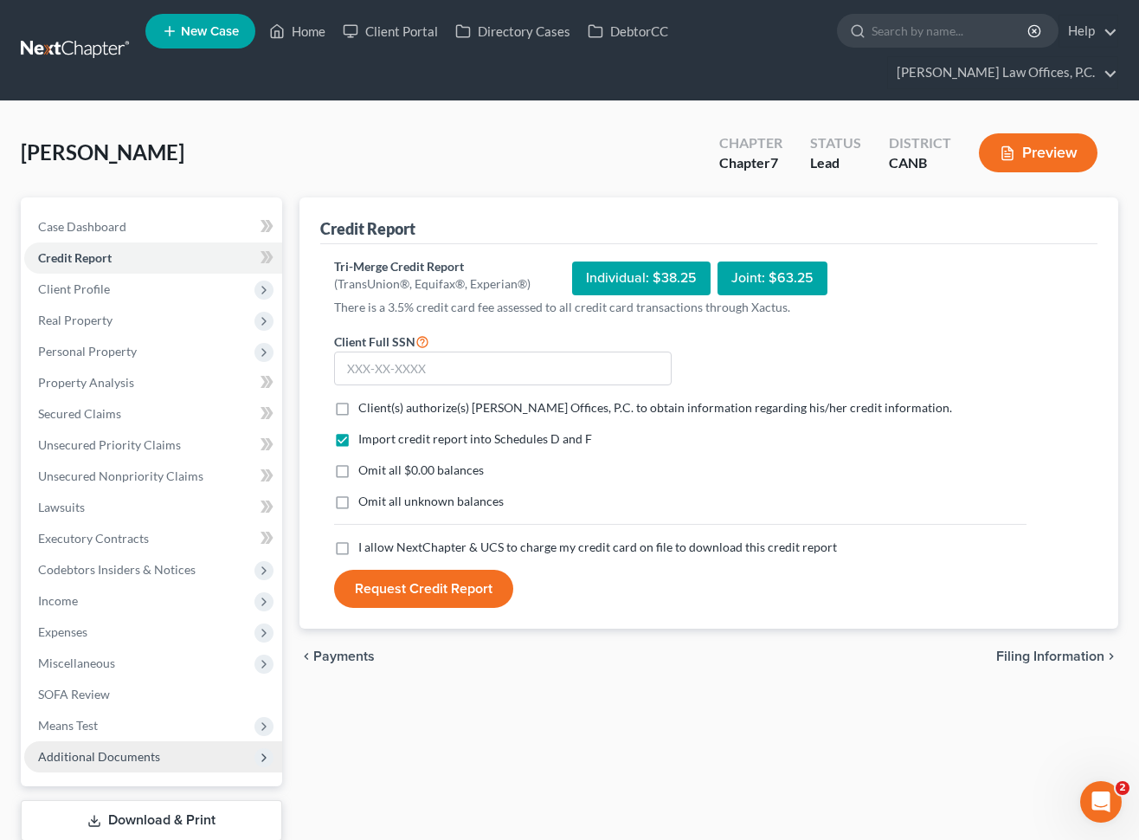
click at [176, 746] on span "Additional Documents" at bounding box center [153, 756] width 258 height 31
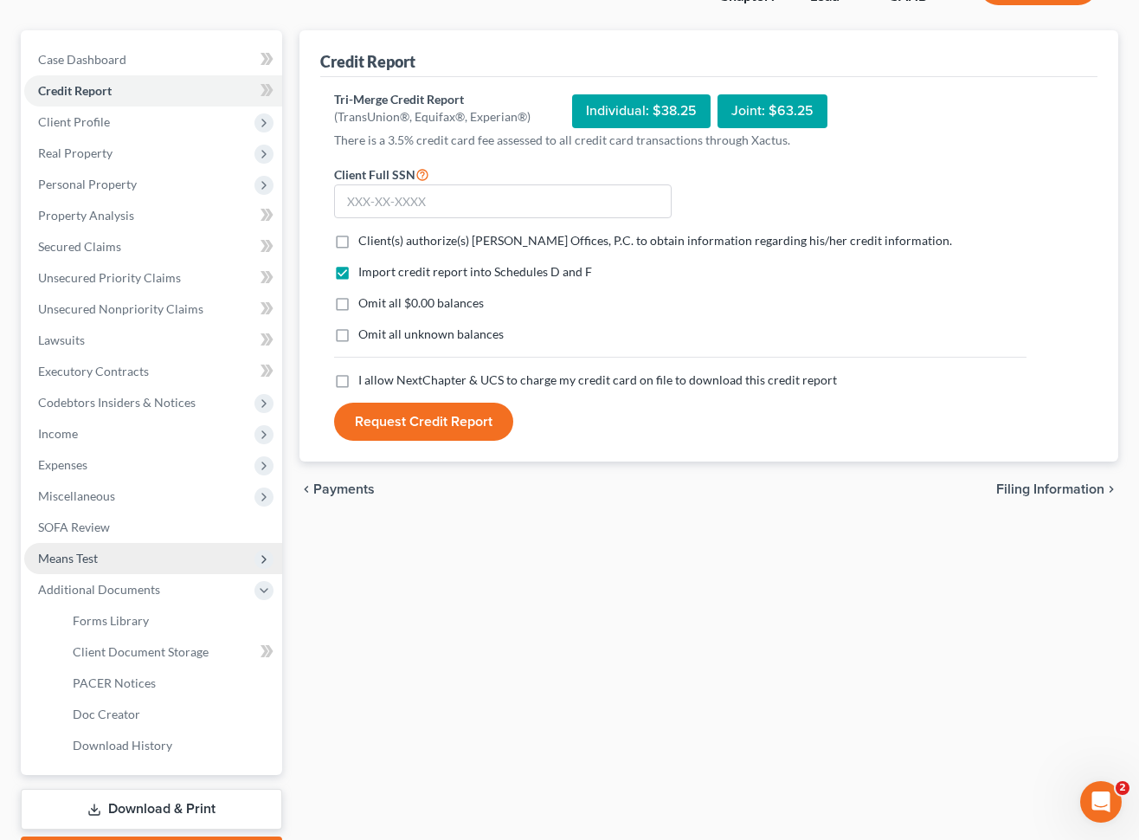
scroll to position [266, 0]
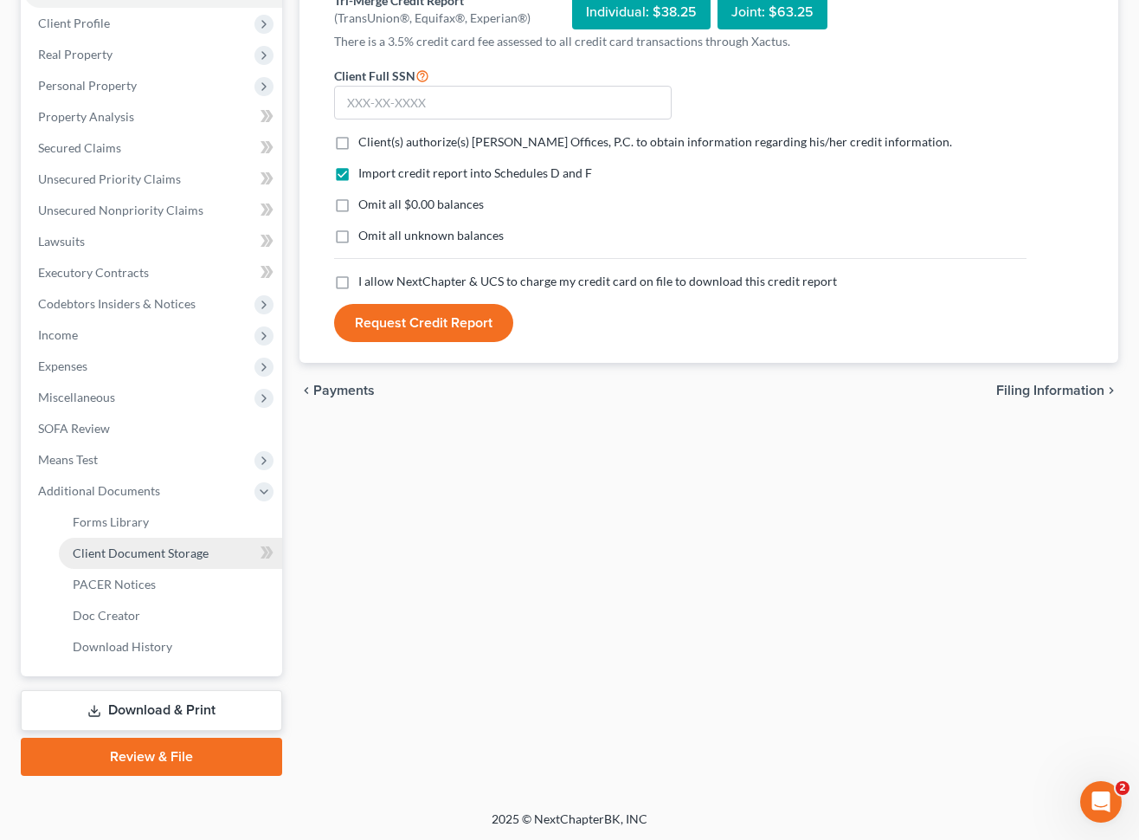
click at [192, 543] on link "Client Document Storage" at bounding box center [170, 553] width 223 height 31
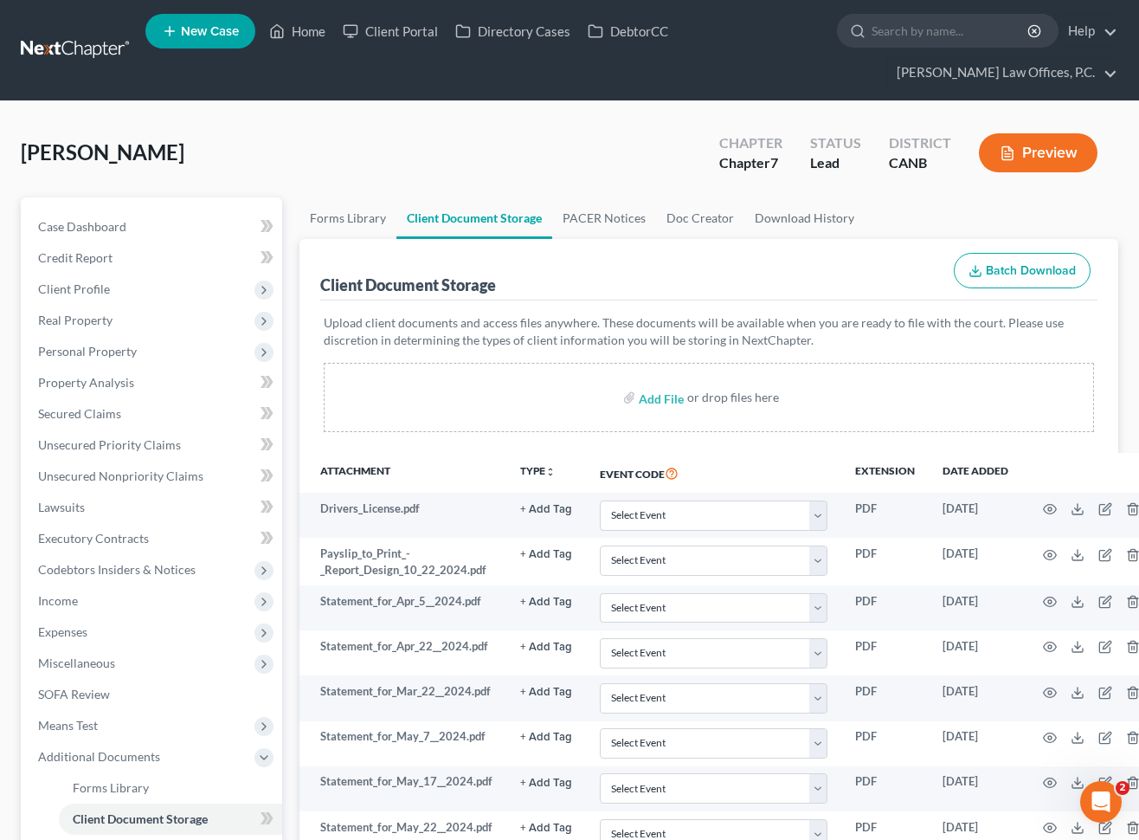
scroll to position [432, 0]
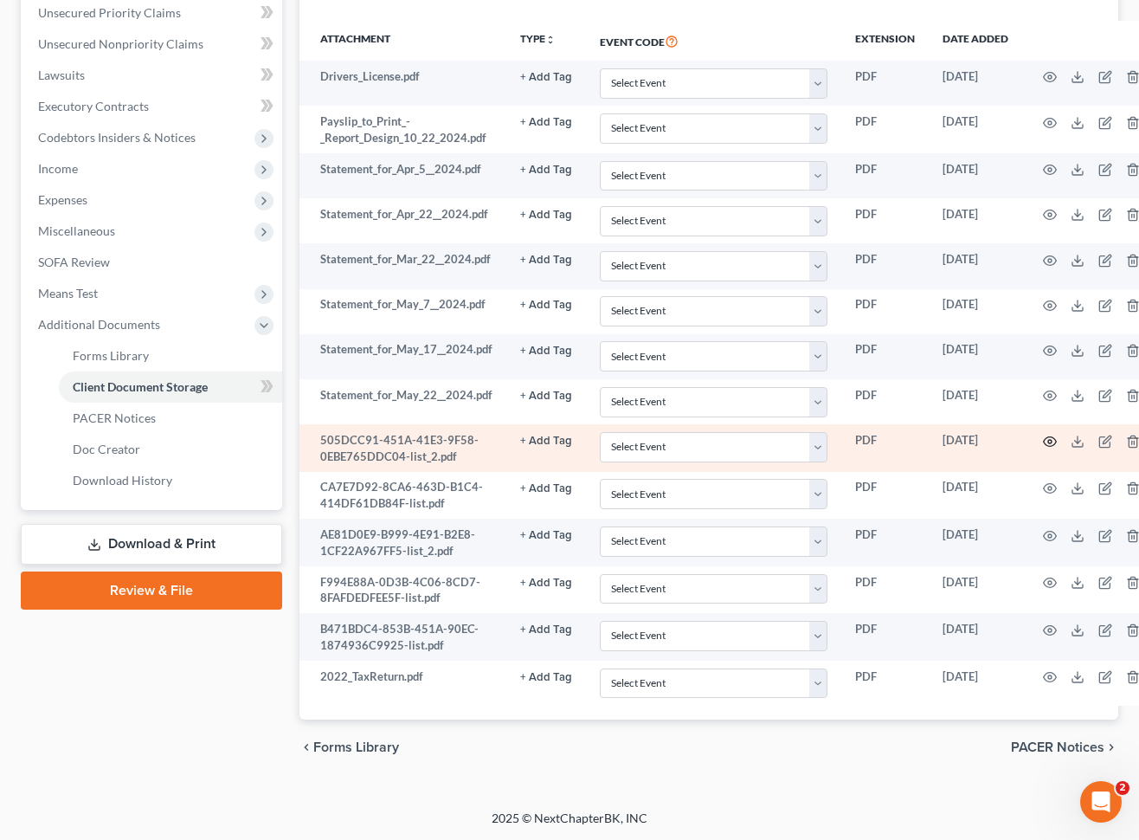
click at [1048, 442] on circle "button" at bounding box center [1049, 441] width 3 height 3
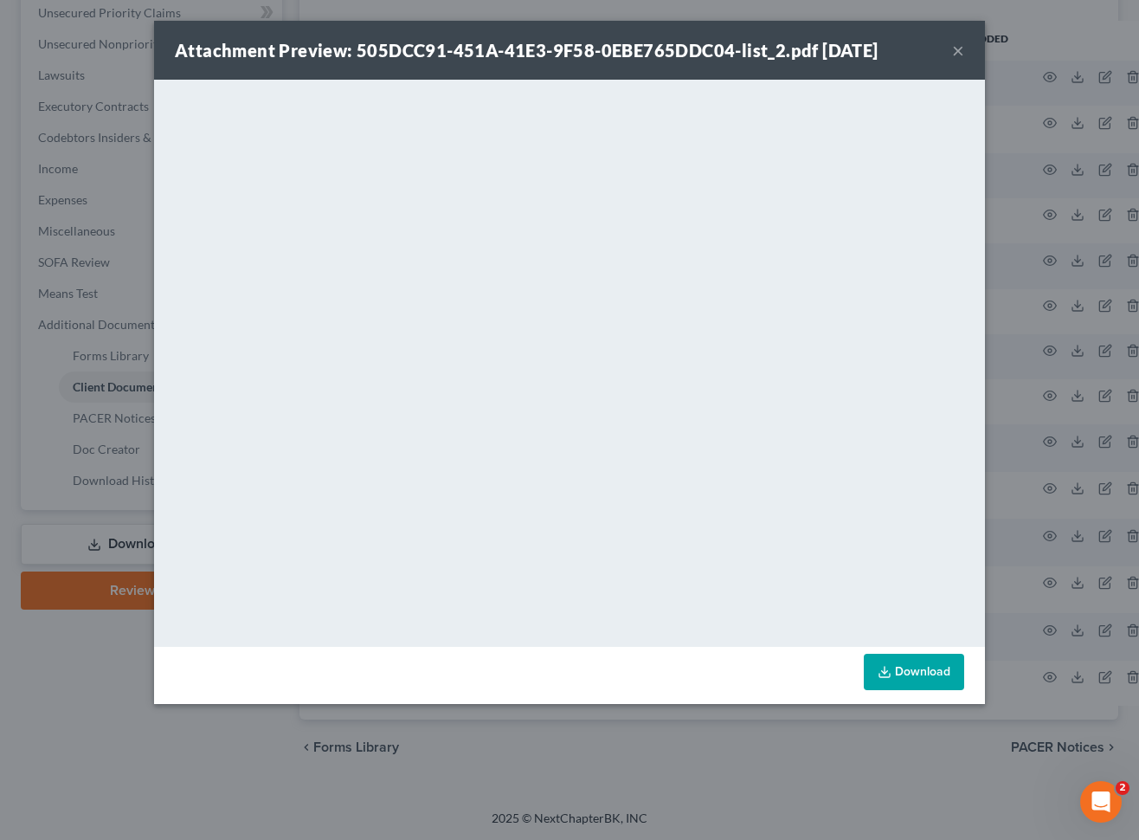
click at [963, 51] on button "×" at bounding box center [958, 50] width 12 height 21
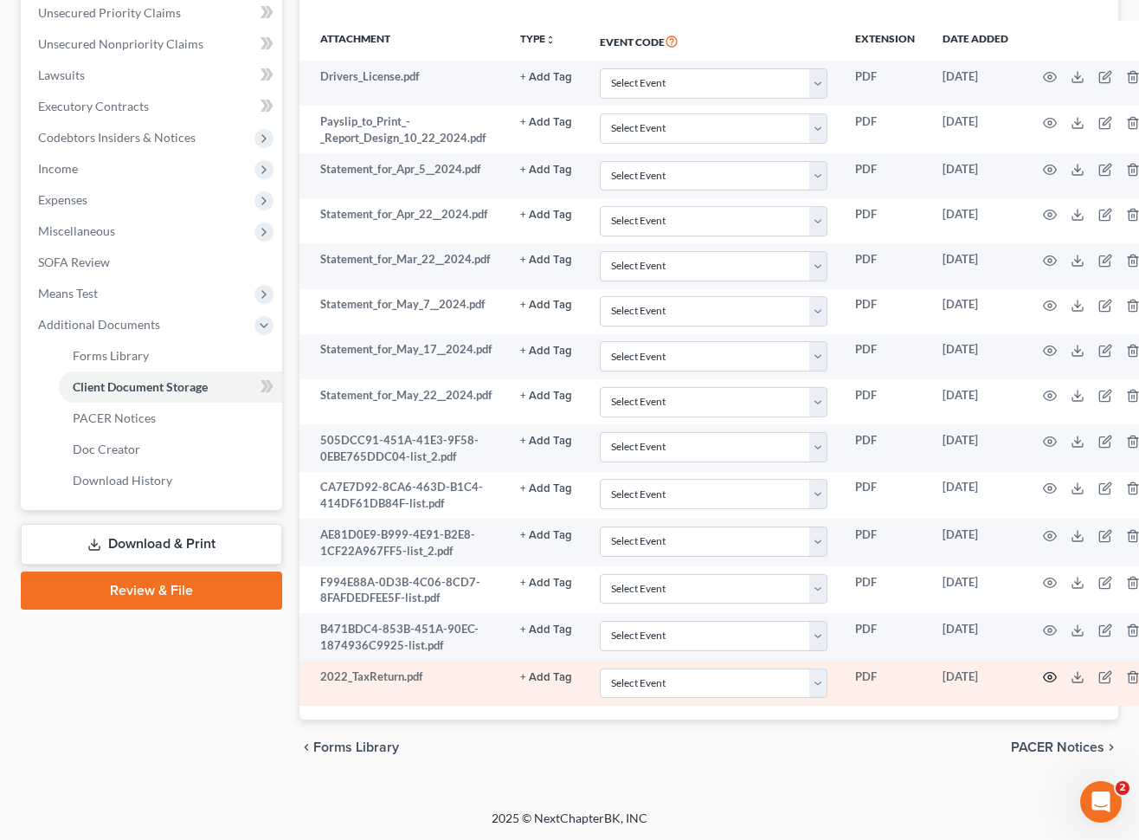
click at [1047, 673] on icon "button" at bounding box center [1050, 678] width 13 height 10
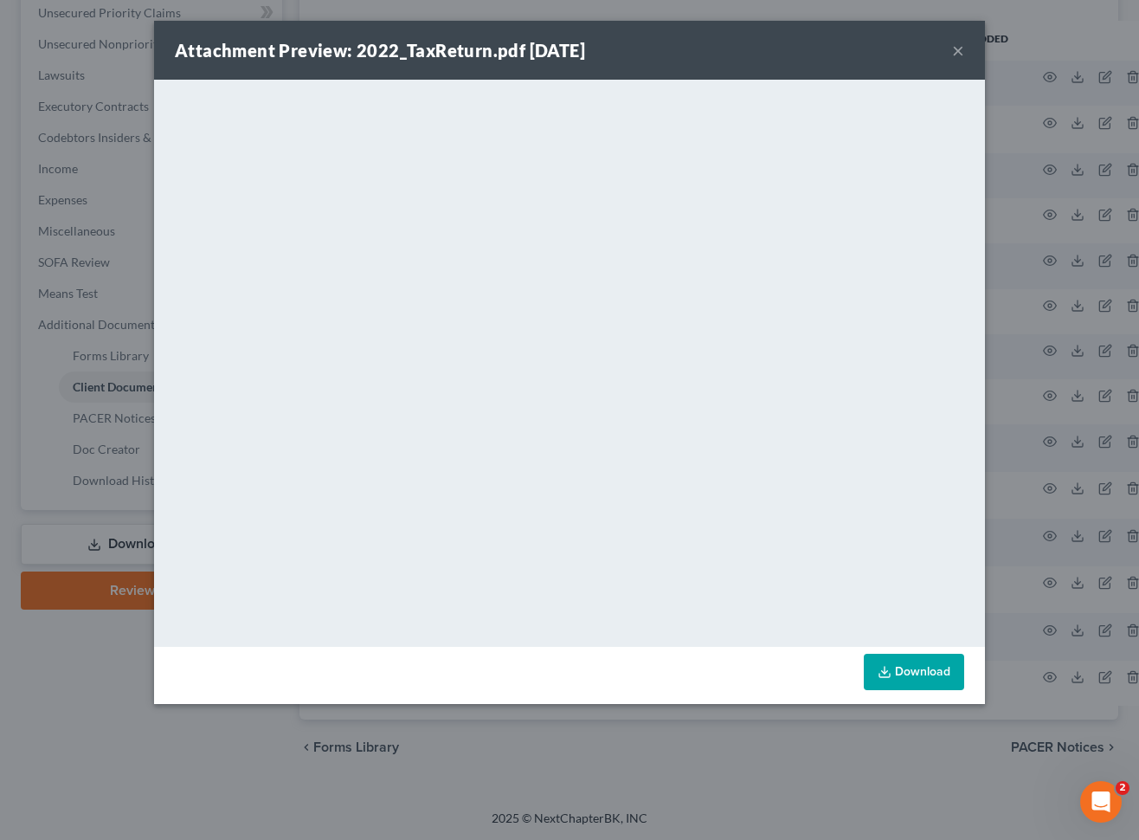
click at [102, 195] on div "Attachment Preview: 2022_TaxReturn.pdf [DATE] × <object ng-attr-data='[URL][DOM…" at bounding box center [569, 420] width 1139 height 840
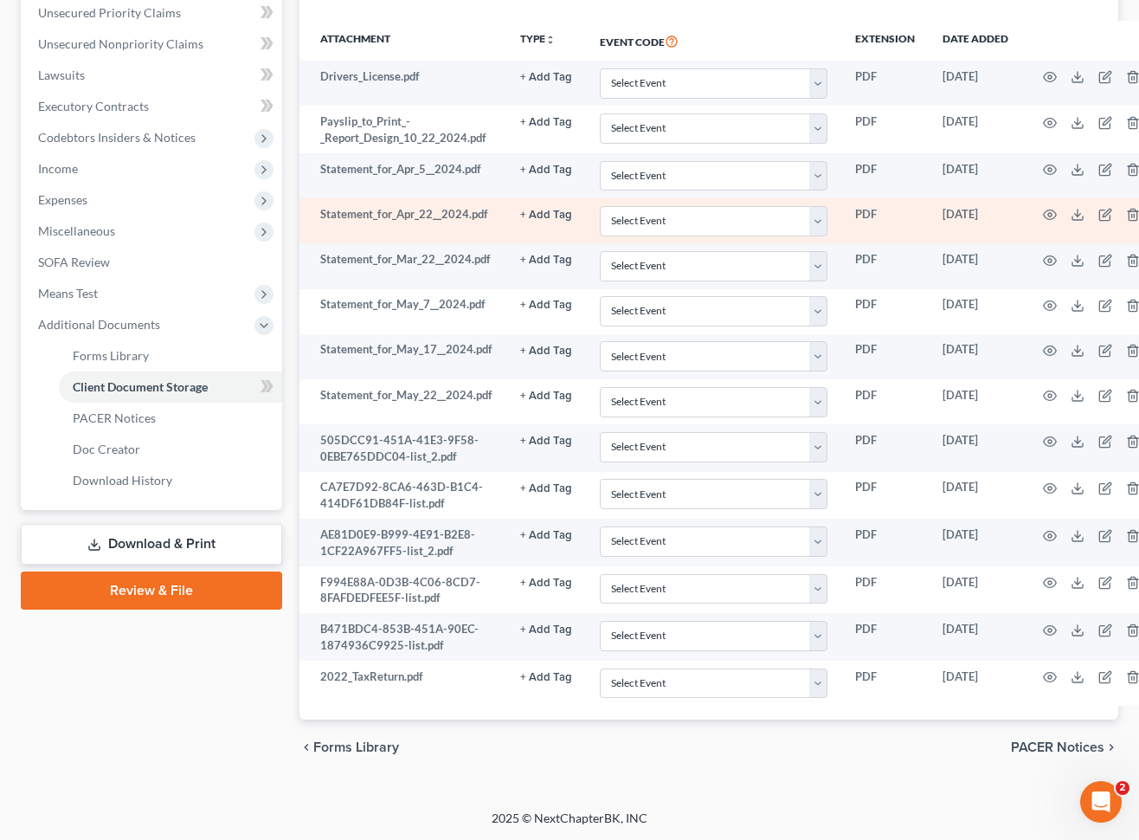
scroll to position [0, 0]
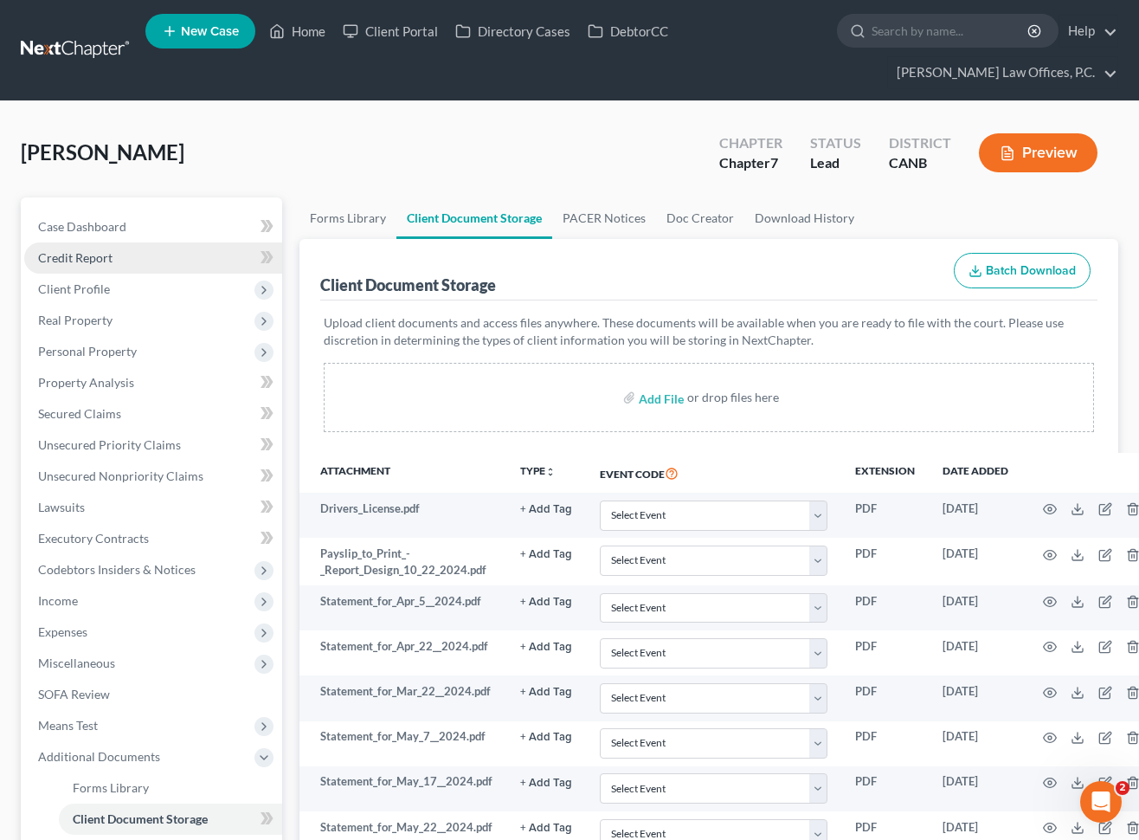
click at [163, 243] on link "Credit Report" at bounding box center [153, 257] width 258 height 31
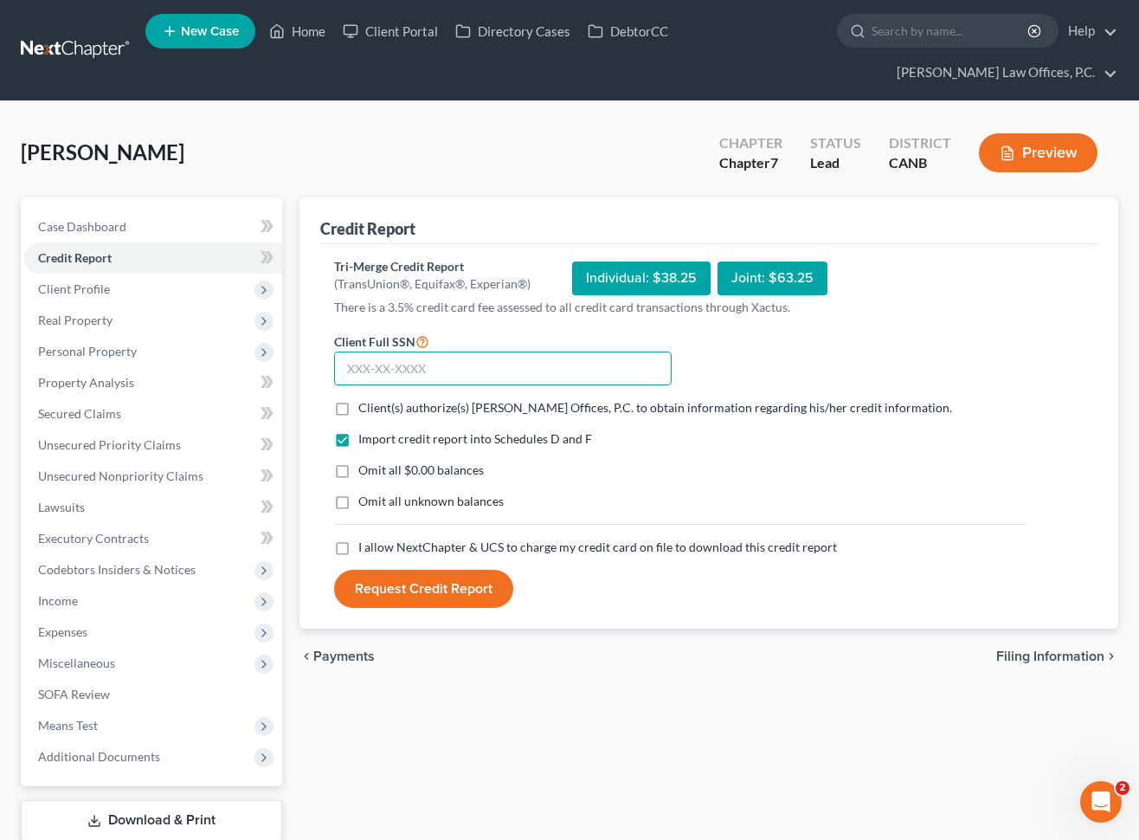
click at [485, 378] on input "text" at bounding box center [503, 369] width 338 height 35
paste input "619-25-7541"
type input "619-25-7541"
click at [358, 400] on span "Client(s) authorize(s) [PERSON_NAME] Offices, P.C. to obtain information regard…" at bounding box center [655, 407] width 594 height 15
click at [365, 399] on input "Client(s) authorize(s) [PERSON_NAME] Offices, P.C. to obtain information regard…" at bounding box center [370, 404] width 11 height 11
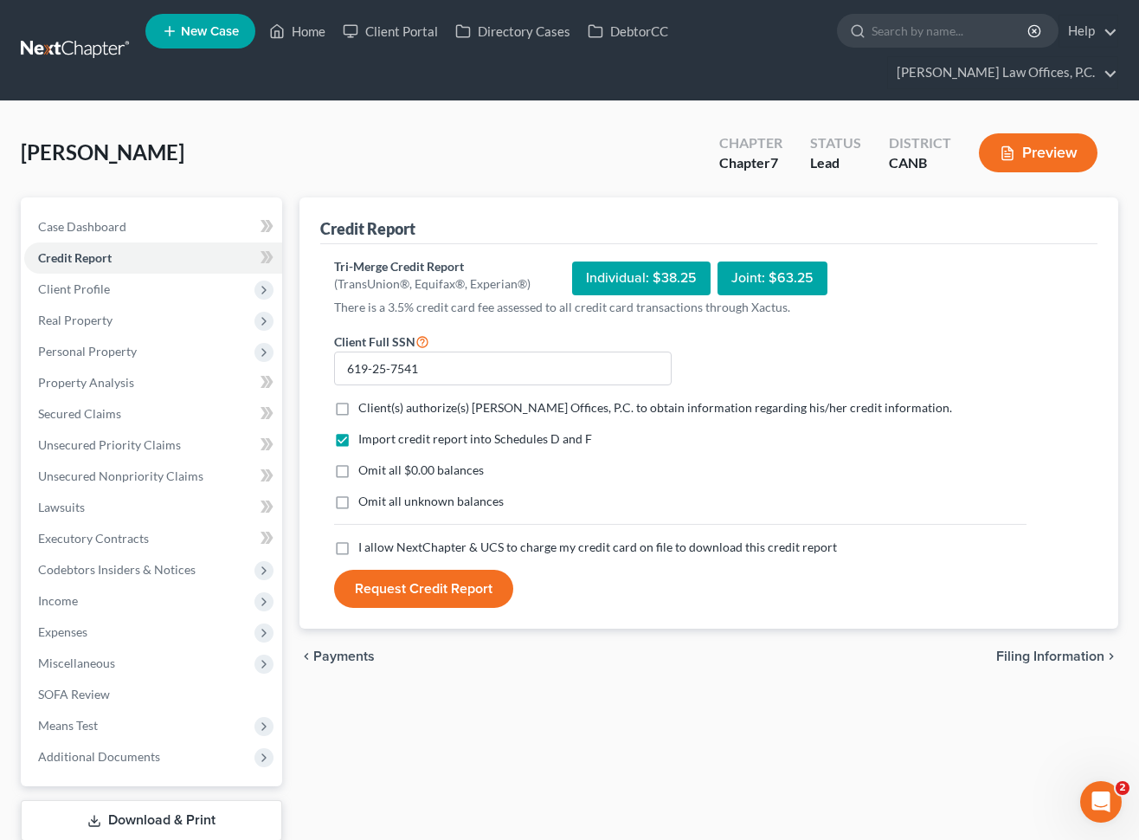
checkbox input "true"
click at [358, 472] on label "Omit all $0.00 balances" at bounding box center [421, 469] width 126 height 17
click at [365, 472] on input "Omit all $0.00 balances" at bounding box center [370, 466] width 11 height 11
checkbox input "true"
click at [358, 545] on label "I allow NextChapter & UCS to charge my credit card on file to download this cre…" at bounding box center [597, 547] width 479 height 17
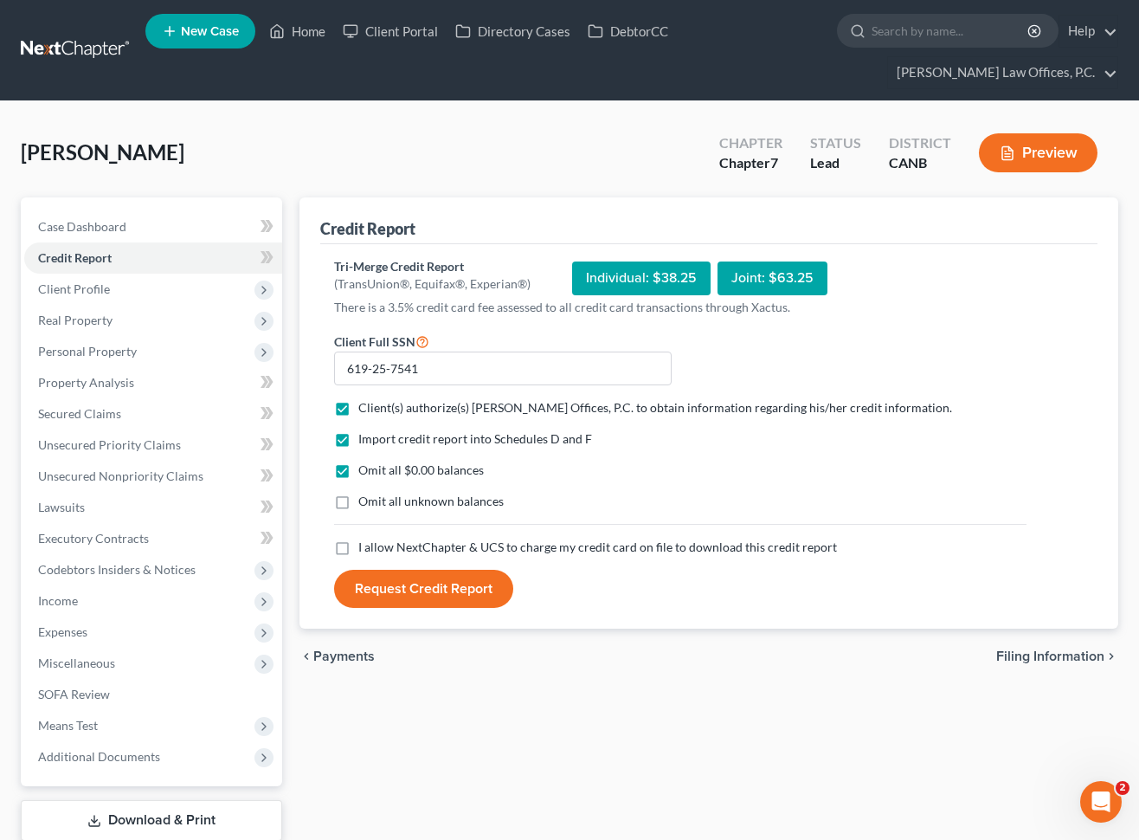
click at [365, 545] on input "I allow NextChapter & UCS to charge my credit card on file to download this cre…" at bounding box center [370, 544] width 11 height 11
checkbox input "true"
click at [393, 583] on button "Request Credit Report" at bounding box center [423, 589] width 179 height 38
